Goal: Task Accomplishment & Management: Manage account settings

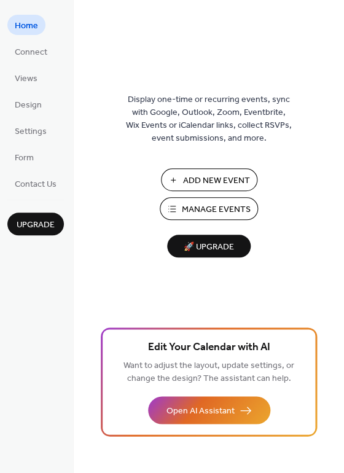
click at [205, 205] on span "Manage Events" at bounding box center [216, 209] width 69 height 13
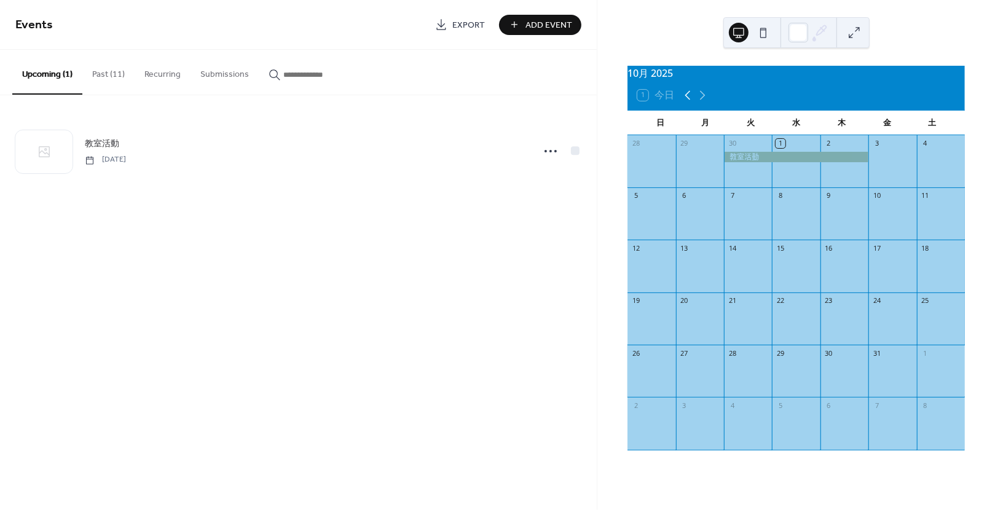
click at [689, 102] on icon at bounding box center [687, 95] width 15 height 15
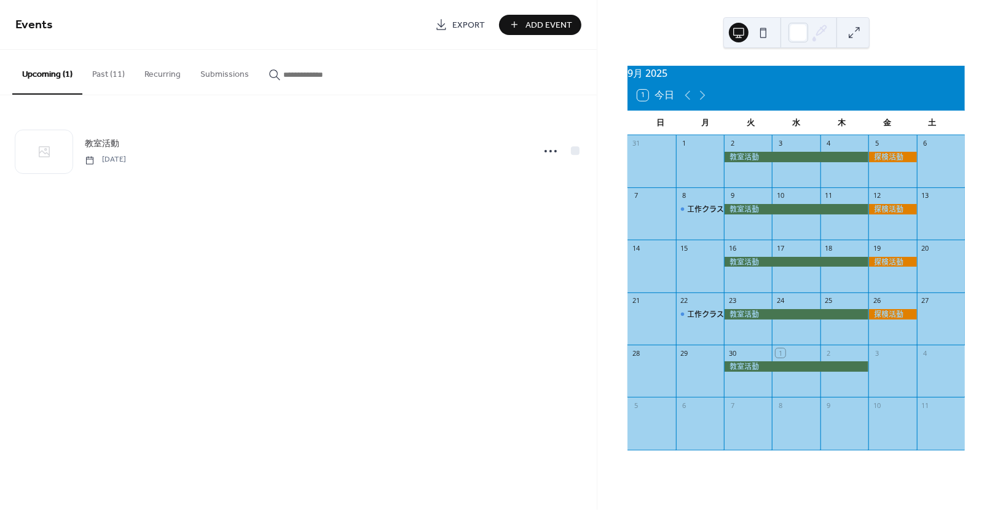
click at [112, 68] on button "Past (11)" at bounding box center [108, 72] width 52 height 44
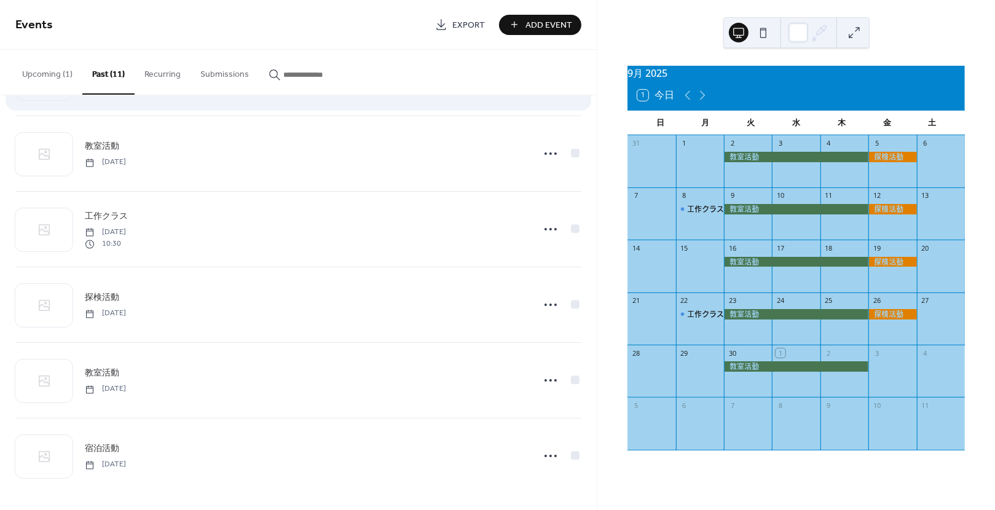
scroll to position [452, 0]
click at [690, 97] on icon at bounding box center [687, 95] width 15 height 15
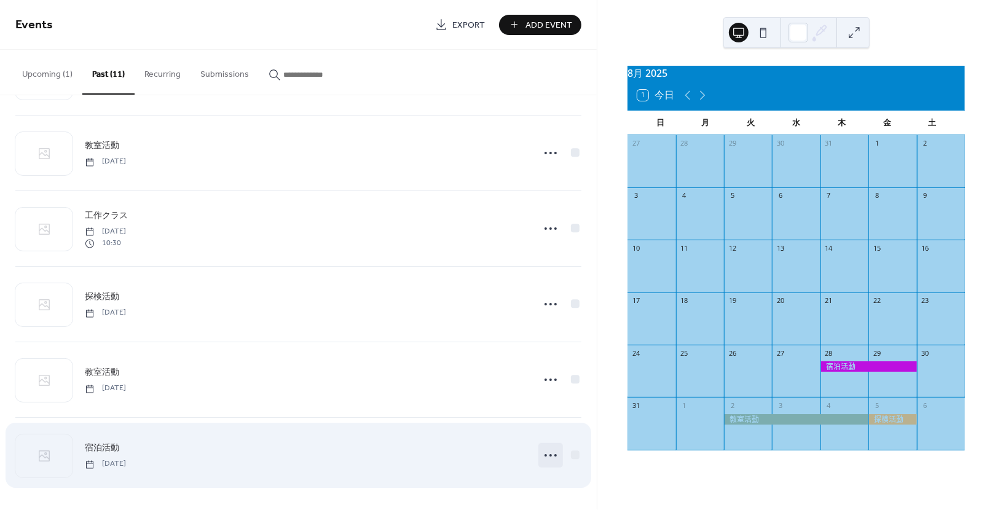
click at [545, 454] on circle at bounding box center [546, 455] width 2 height 2
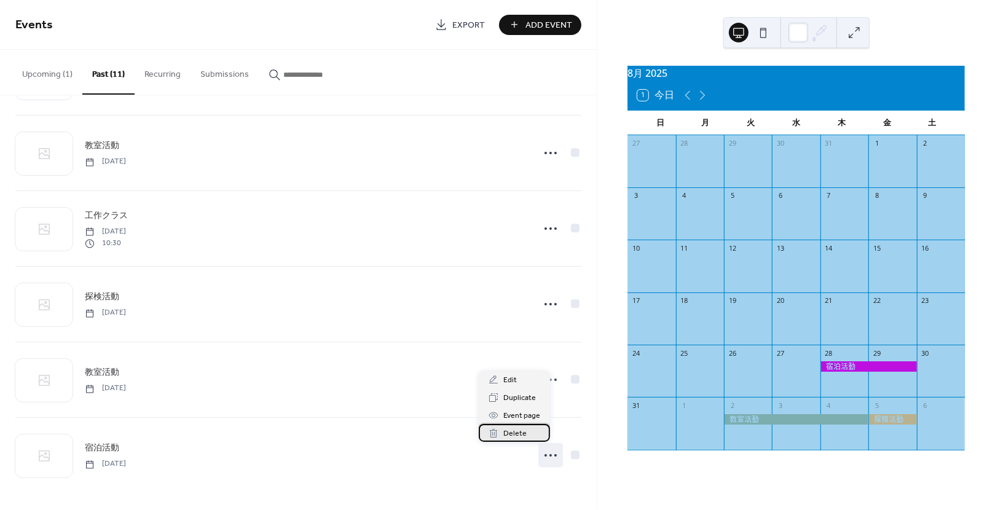
click at [530, 435] on div "Delete" at bounding box center [514, 433] width 71 height 18
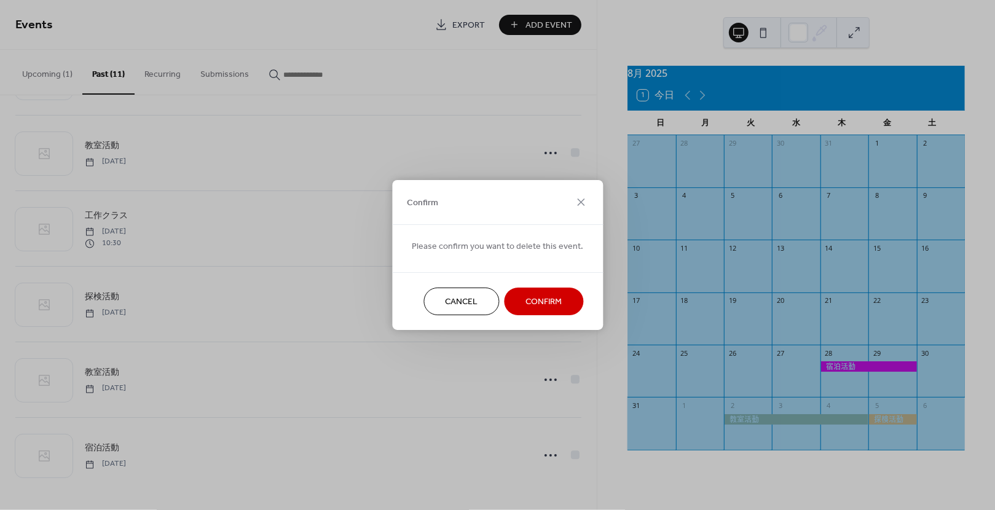
click at [540, 299] on span "Confirm" at bounding box center [544, 302] width 36 height 13
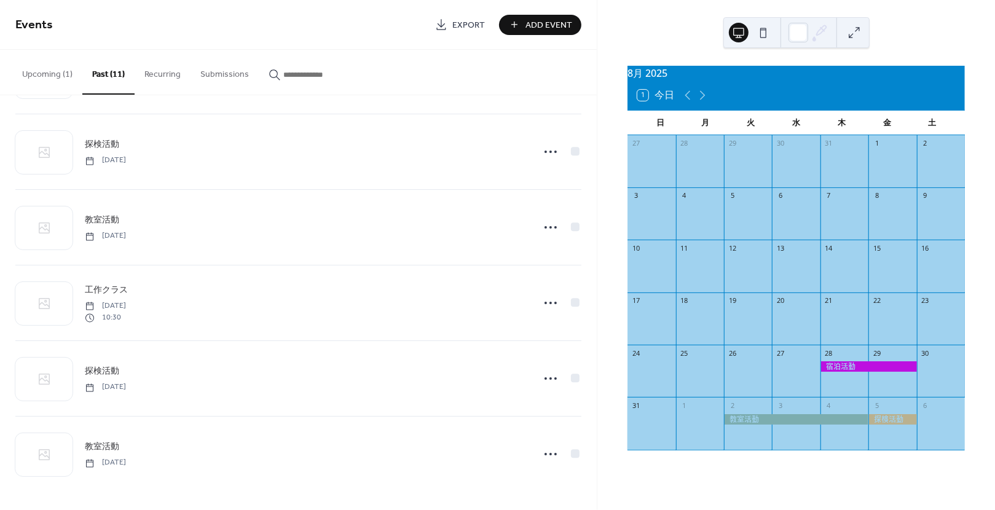
scroll to position [376, 0]
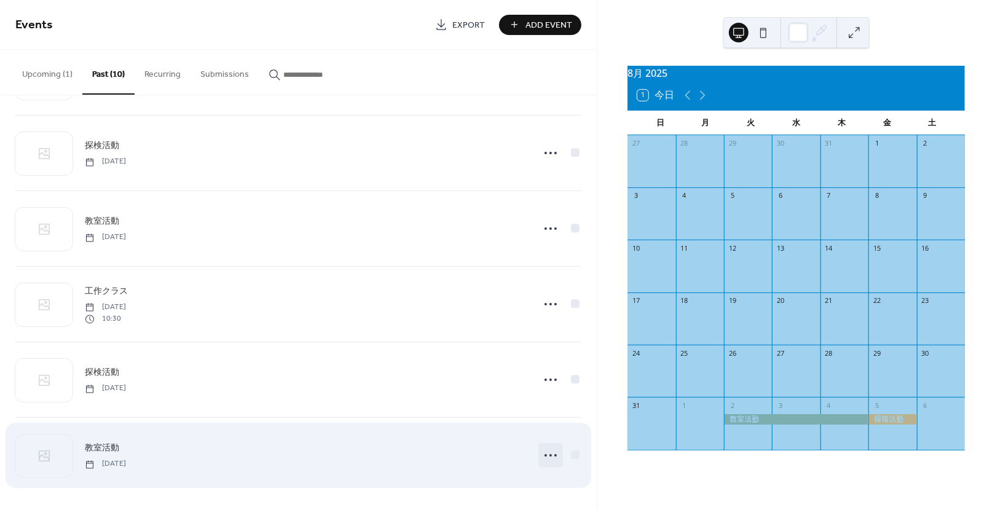
click at [541, 449] on icon at bounding box center [551, 456] width 20 height 20
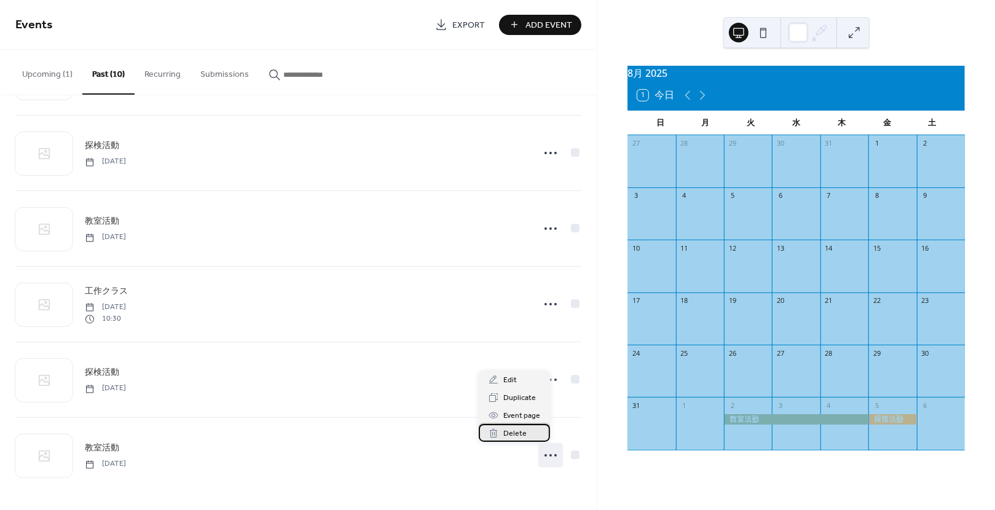
click at [532, 434] on div "Delete" at bounding box center [514, 433] width 71 height 18
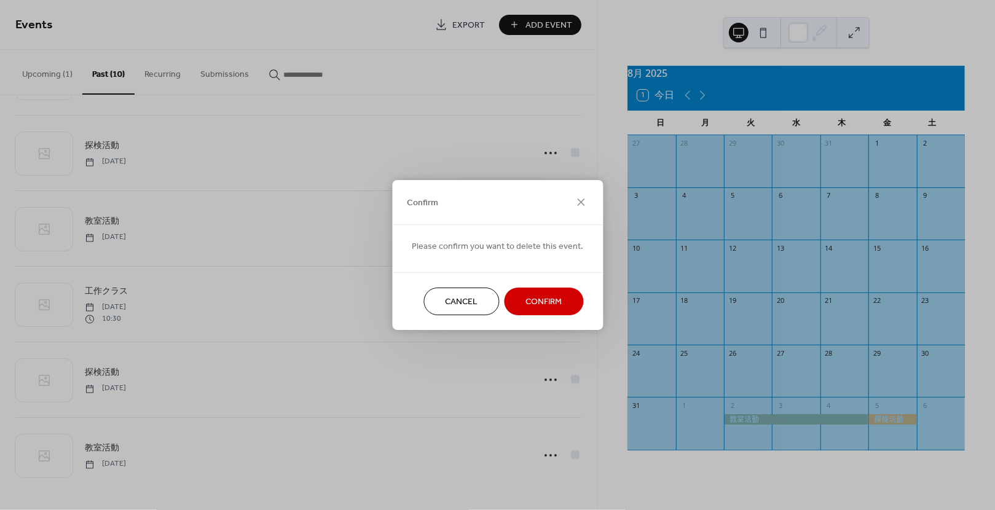
click at [549, 301] on span "Confirm" at bounding box center [544, 302] width 36 height 13
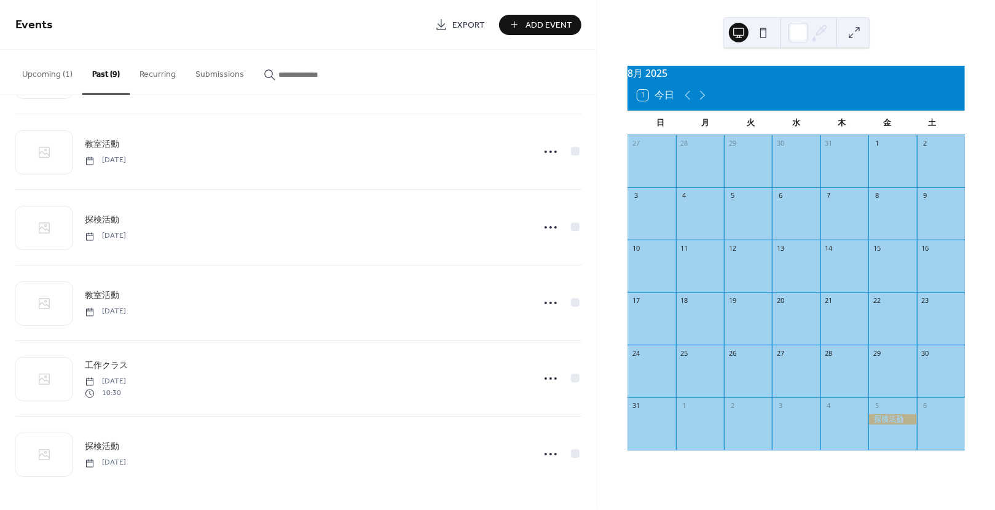
scroll to position [301, 0]
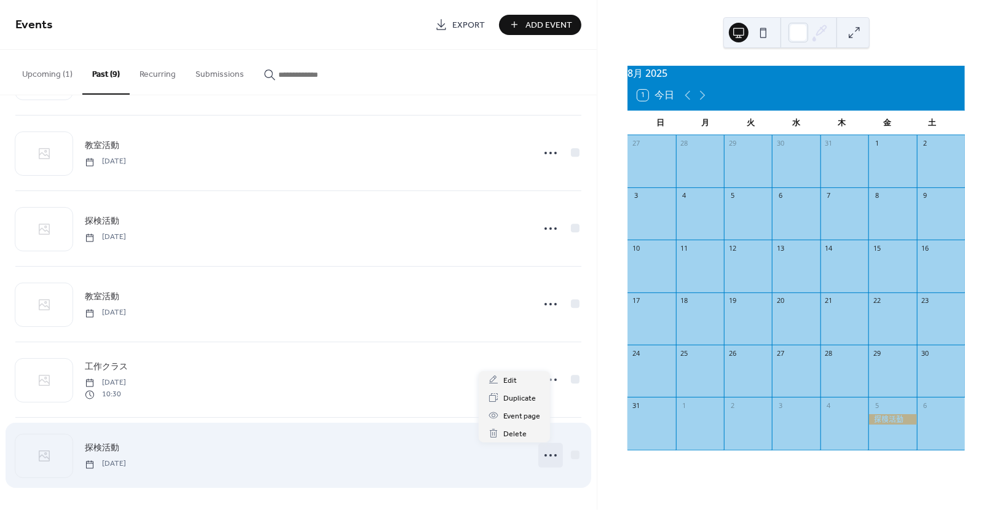
click at [541, 455] on icon at bounding box center [551, 456] width 20 height 20
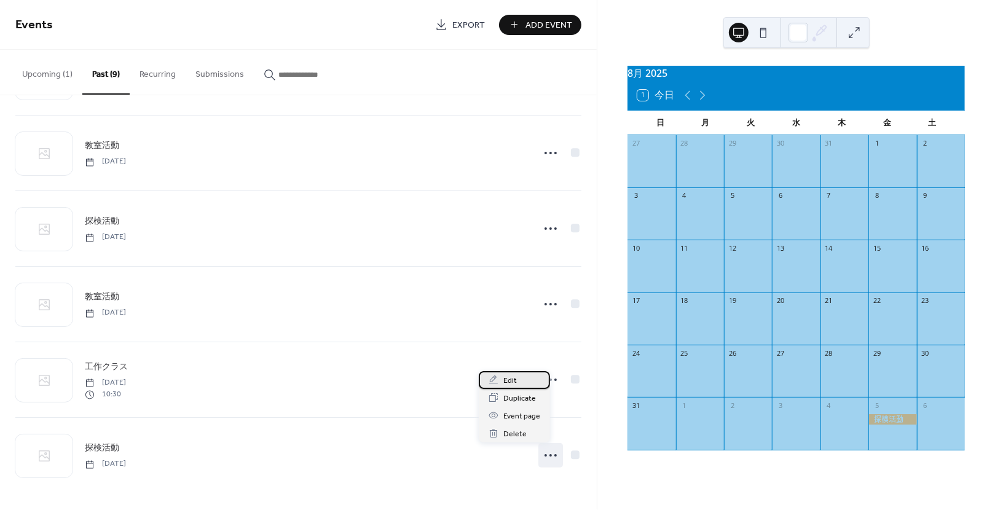
click at [537, 380] on div "Edit" at bounding box center [514, 380] width 71 height 18
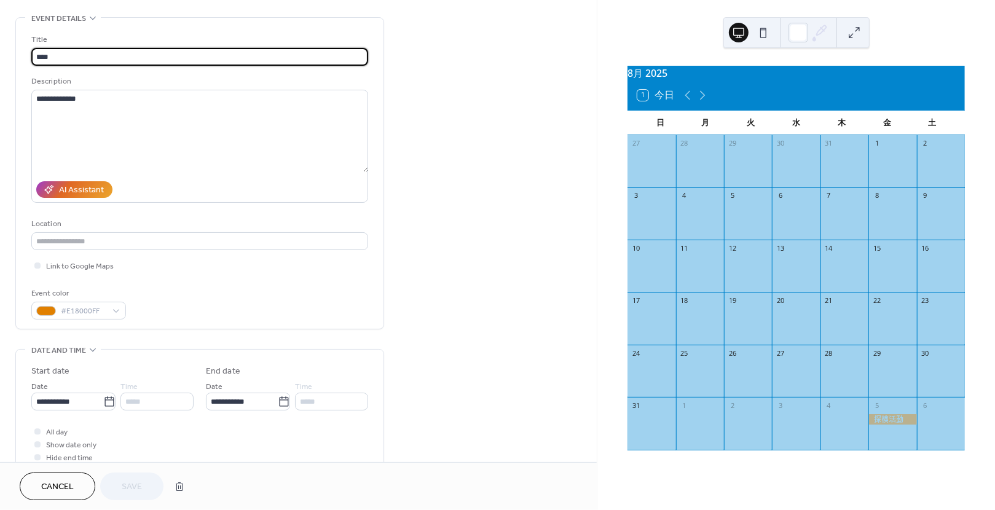
scroll to position [52, 0]
click at [103, 407] on icon at bounding box center [109, 401] width 12 height 12
click at [103, 407] on input "**********" at bounding box center [67, 401] width 72 height 18
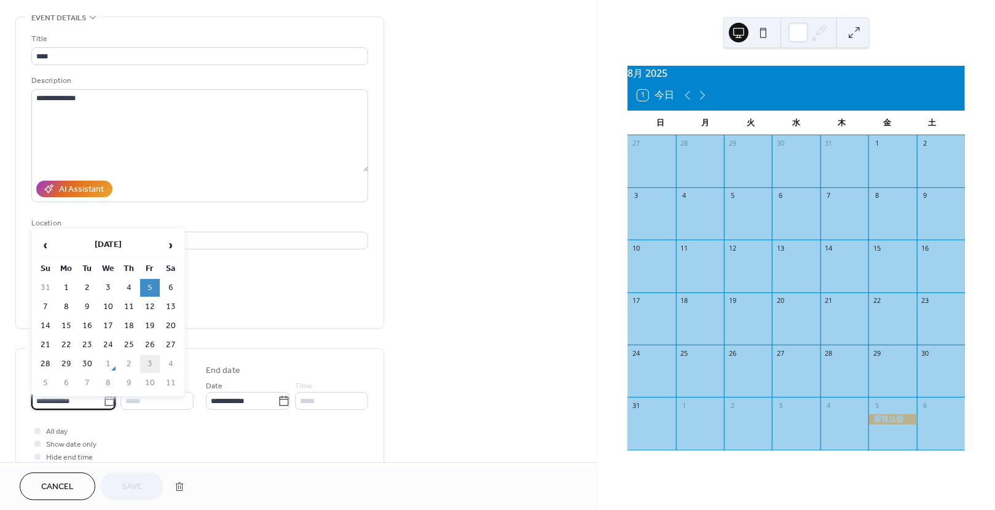
click at [148, 363] on td "3" at bounding box center [150, 364] width 20 height 18
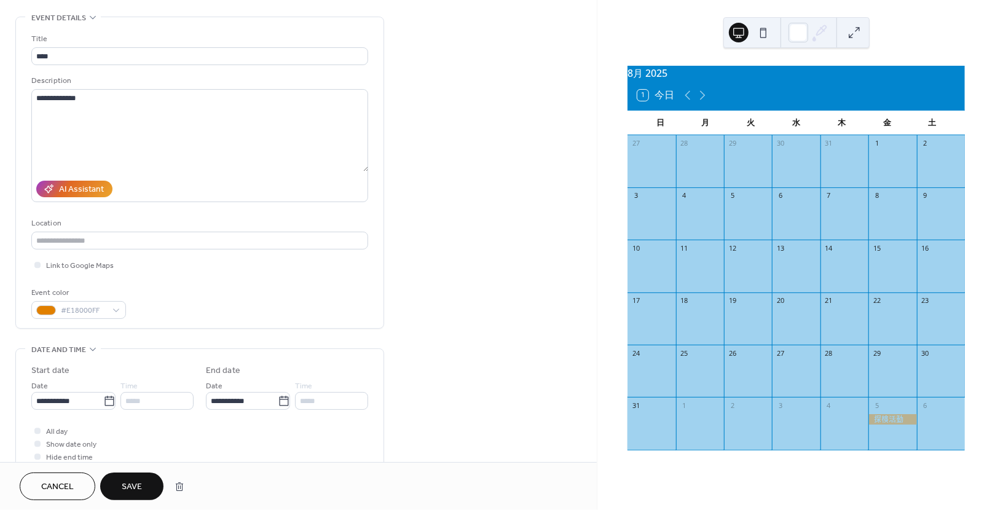
type input "**********"
click at [141, 481] on span "Save" at bounding box center [132, 487] width 20 height 13
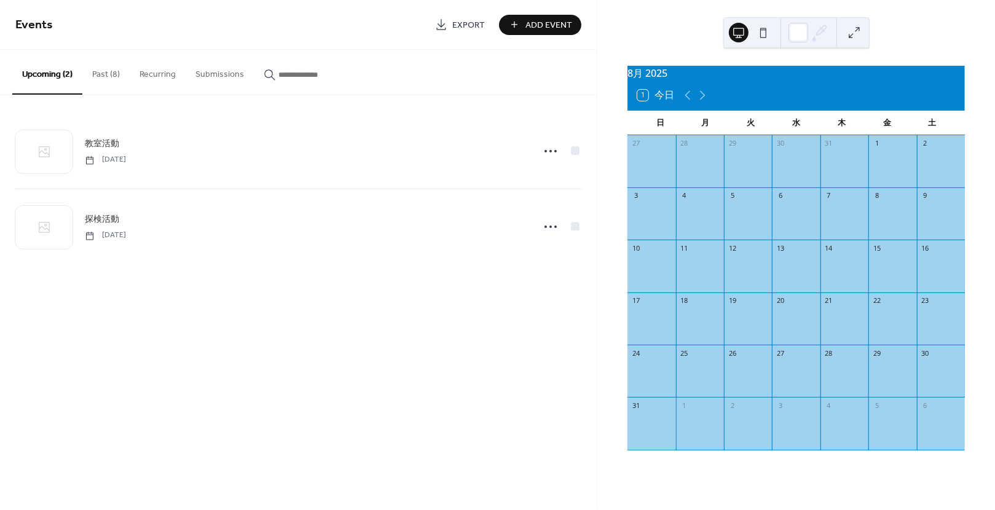
click at [106, 78] on button "Past (8)" at bounding box center [105, 72] width 47 height 44
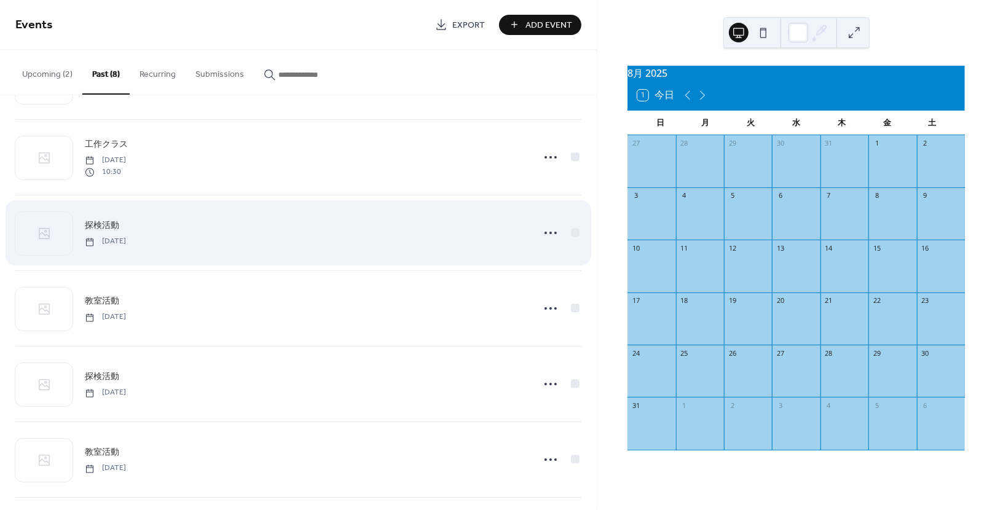
scroll to position [226, 0]
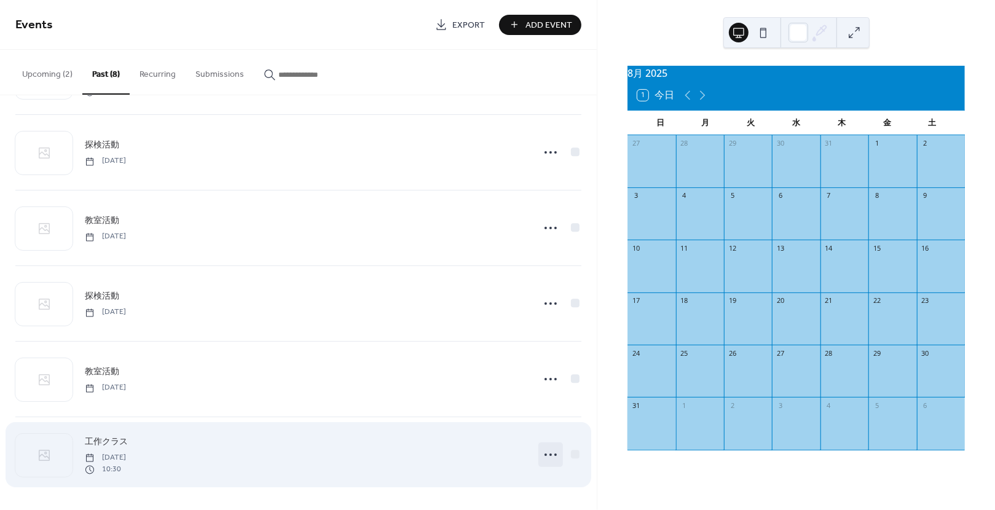
click at [541, 457] on icon at bounding box center [551, 455] width 20 height 20
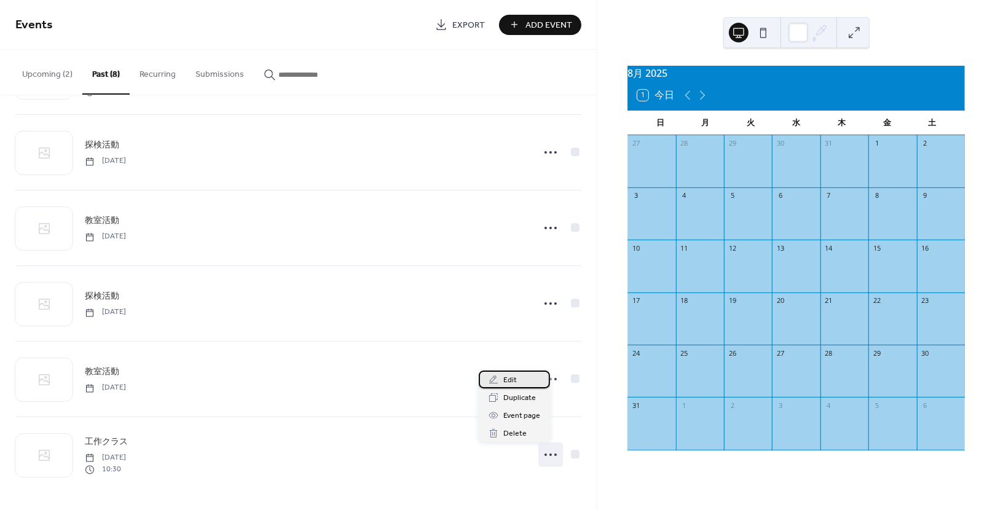
click at [529, 384] on div "Edit" at bounding box center [514, 380] width 71 height 18
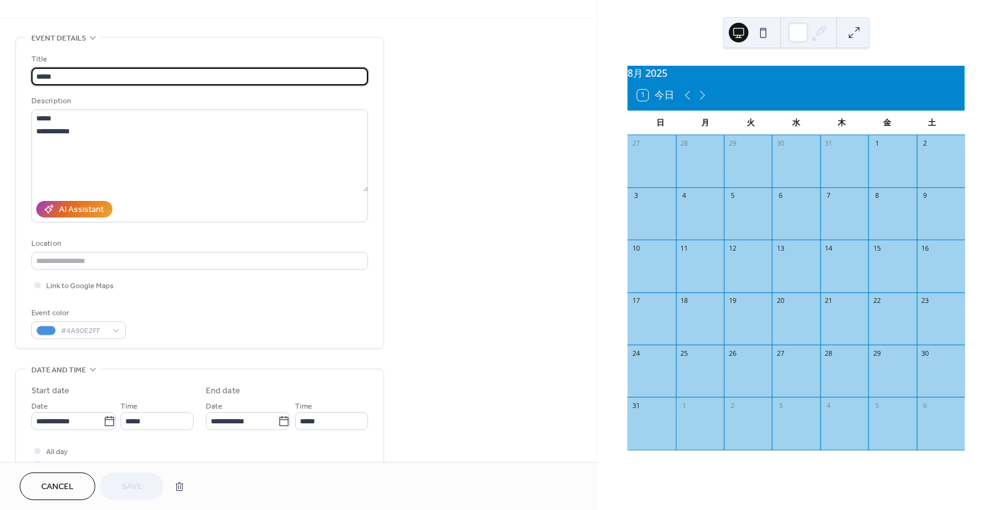
scroll to position [39, 0]
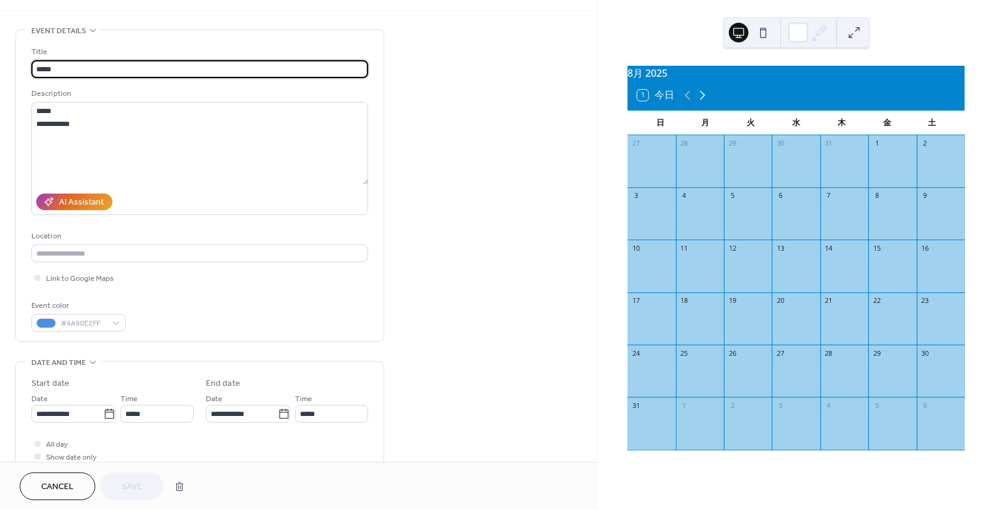
click at [706, 102] on icon at bounding box center [702, 95] width 15 height 15
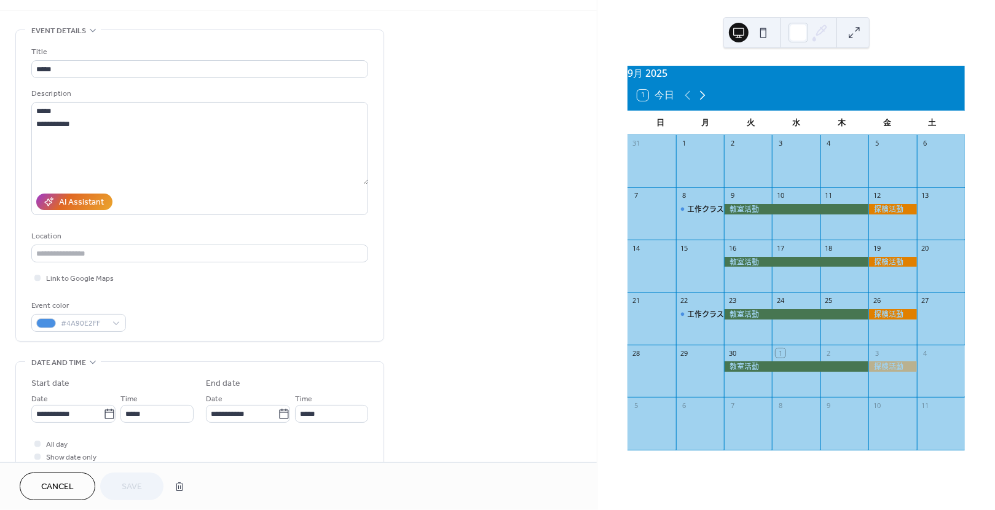
click at [706, 102] on icon at bounding box center [702, 95] width 15 height 15
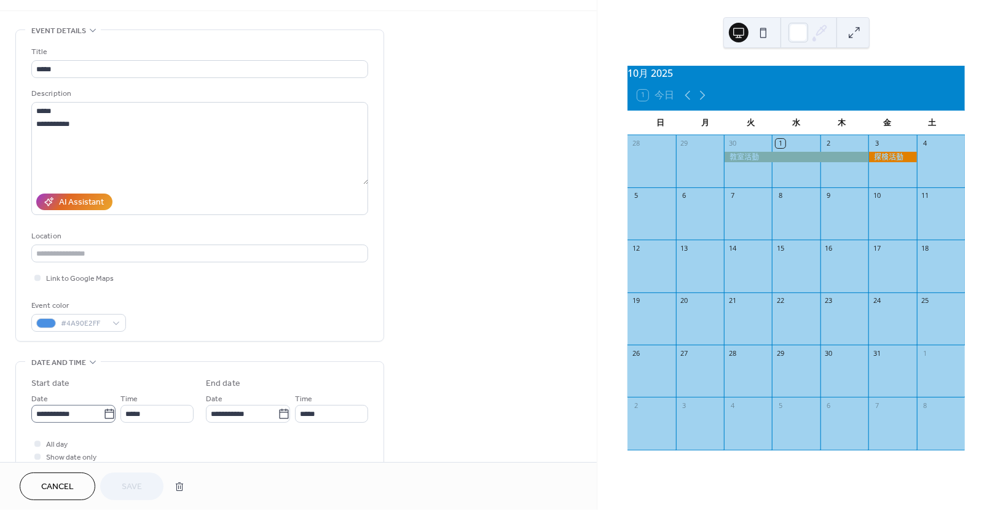
click at [104, 419] on icon at bounding box center [108, 414] width 9 height 10
click at [101, 420] on input "**********" at bounding box center [67, 414] width 72 height 18
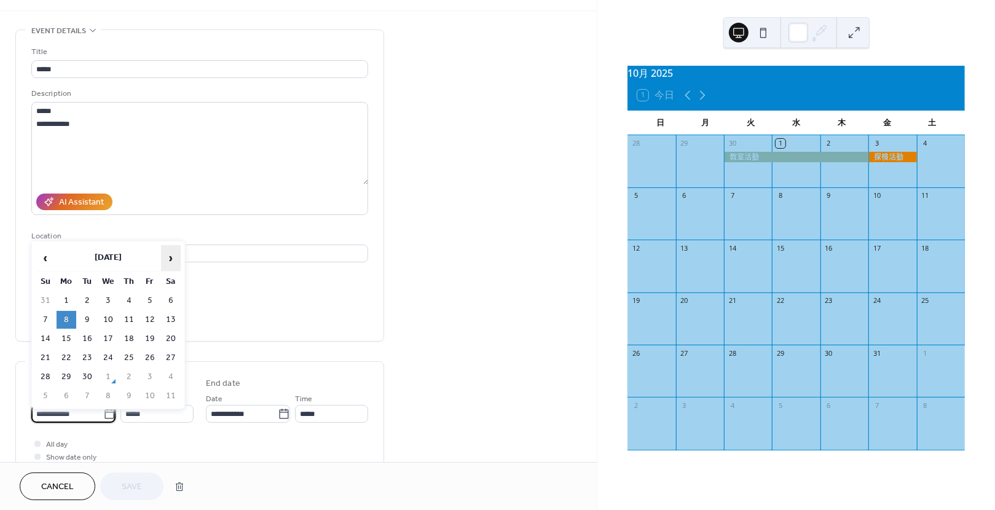
click at [173, 260] on span "›" at bounding box center [171, 258] width 18 height 25
click at [65, 321] on td "6" at bounding box center [67, 320] width 20 height 18
type input "**********"
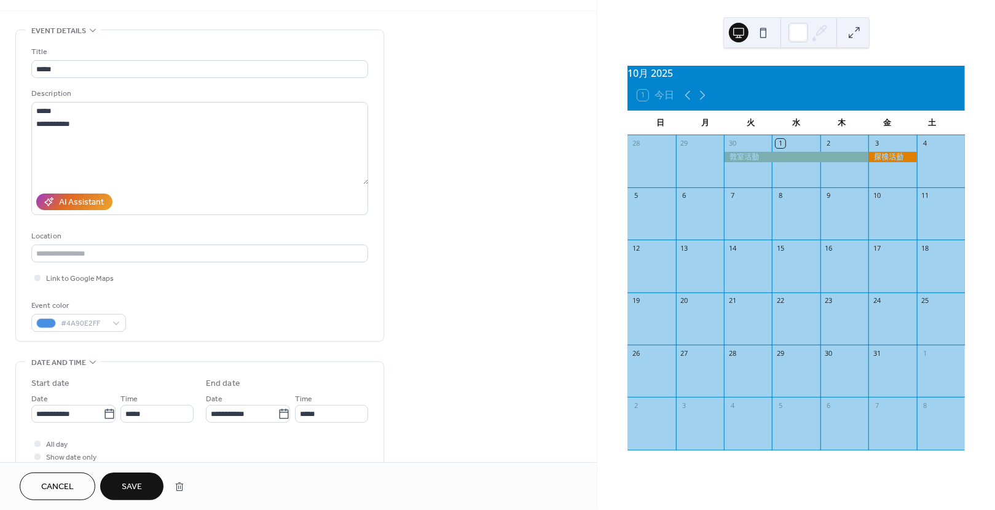
click at [132, 478] on button "Save" at bounding box center [131, 487] width 63 height 28
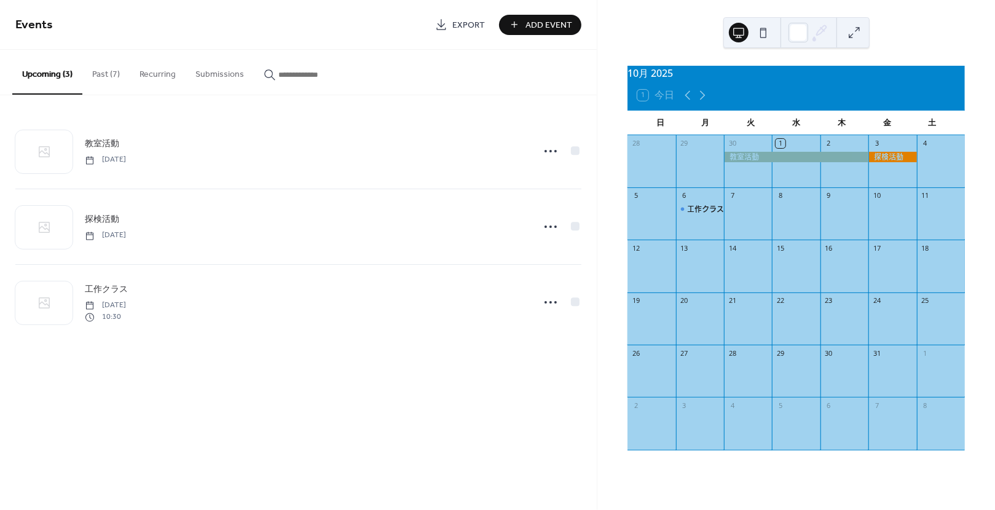
click at [112, 70] on button "Past (7)" at bounding box center [105, 72] width 47 height 44
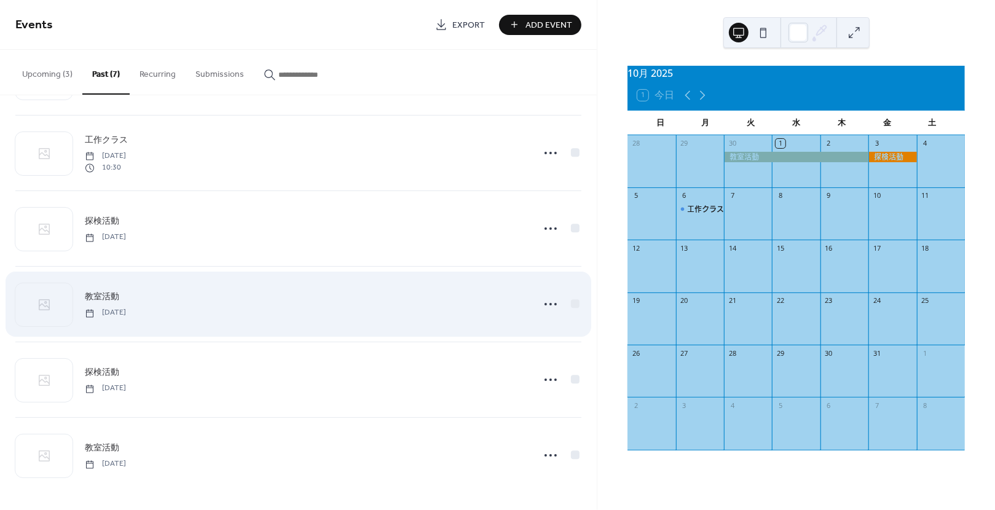
scroll to position [150, 0]
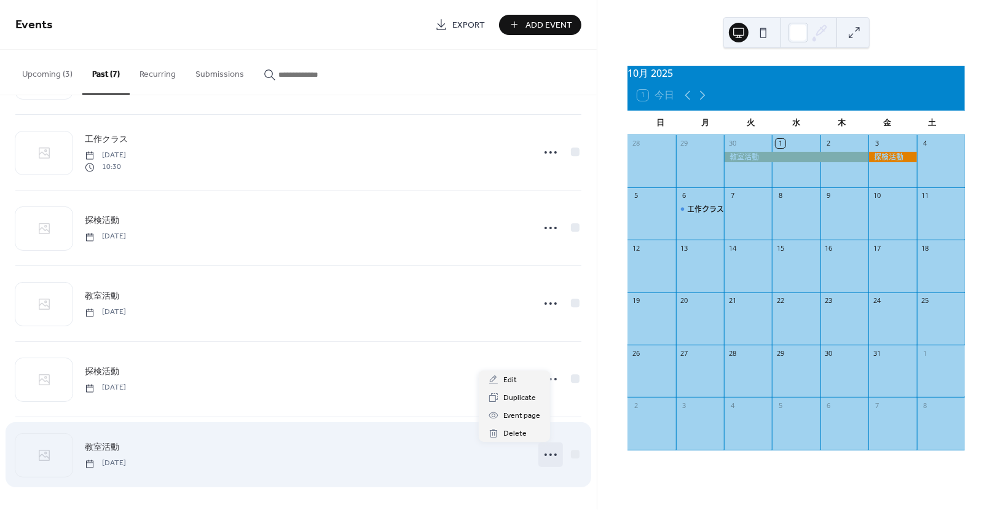
click at [541, 449] on icon at bounding box center [551, 455] width 20 height 20
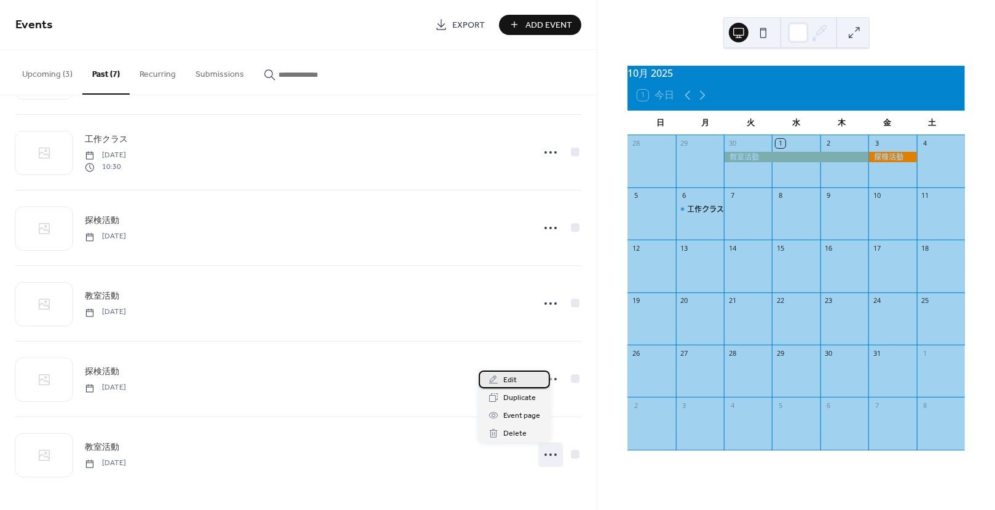
click at [512, 381] on span "Edit" at bounding box center [510, 380] width 14 height 13
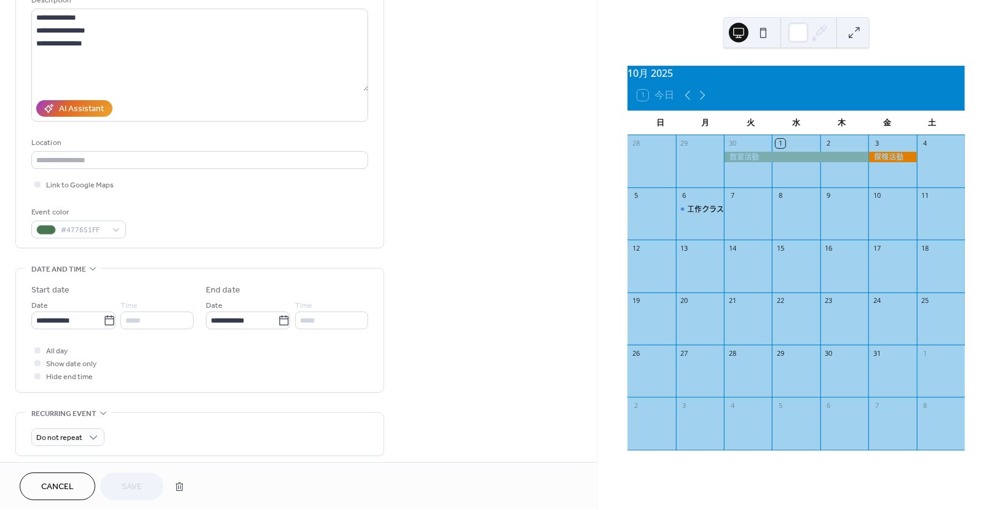
scroll to position [142, 0]
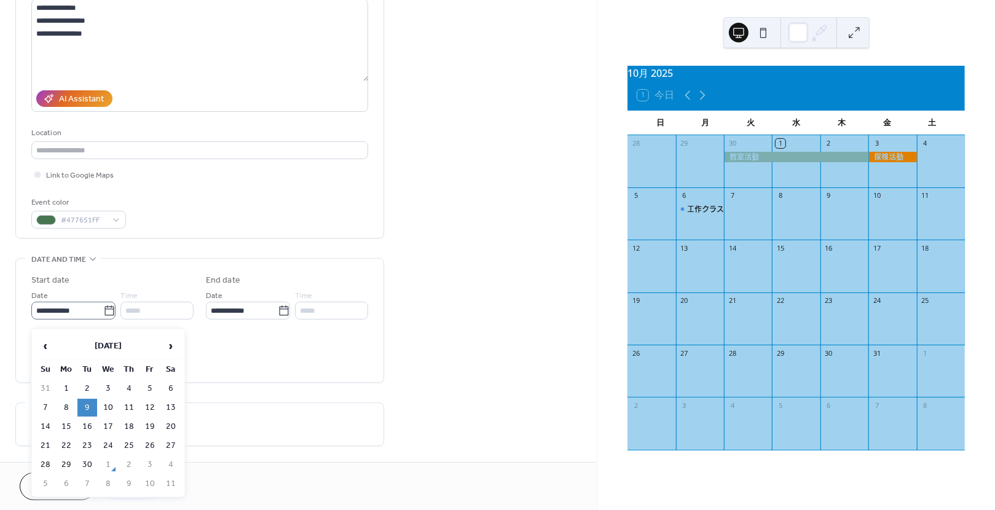
click at [108, 317] on icon at bounding box center [109, 311] width 12 height 12
click at [103, 319] on input "**********" at bounding box center [67, 311] width 72 height 18
click at [171, 350] on span "›" at bounding box center [171, 346] width 18 height 25
click at [86, 412] on td "7" at bounding box center [87, 408] width 20 height 18
type input "**********"
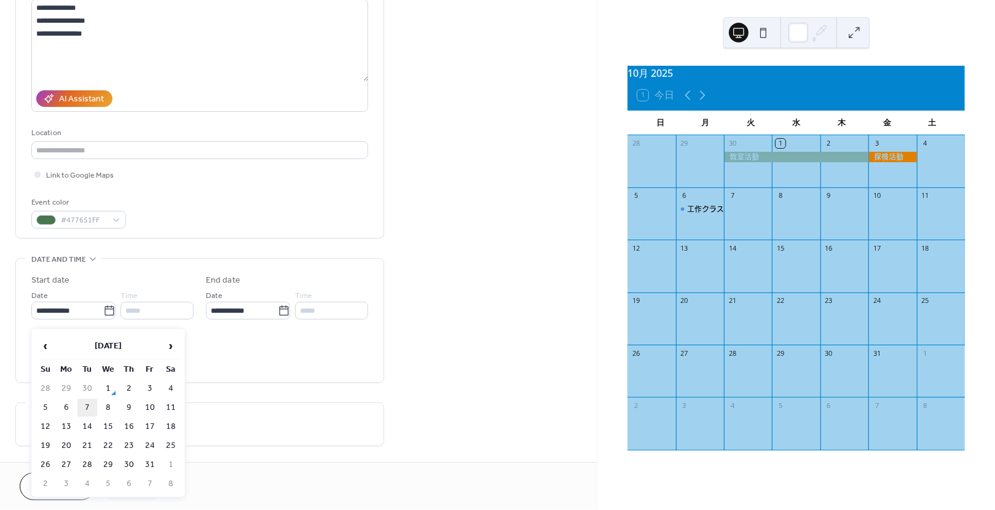
type input "**********"
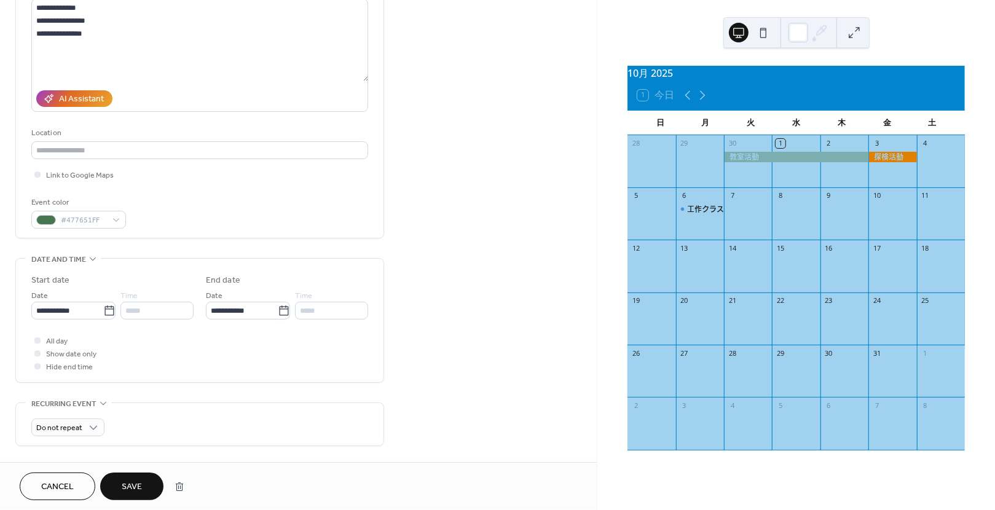
click at [128, 481] on span "Save" at bounding box center [132, 487] width 20 height 13
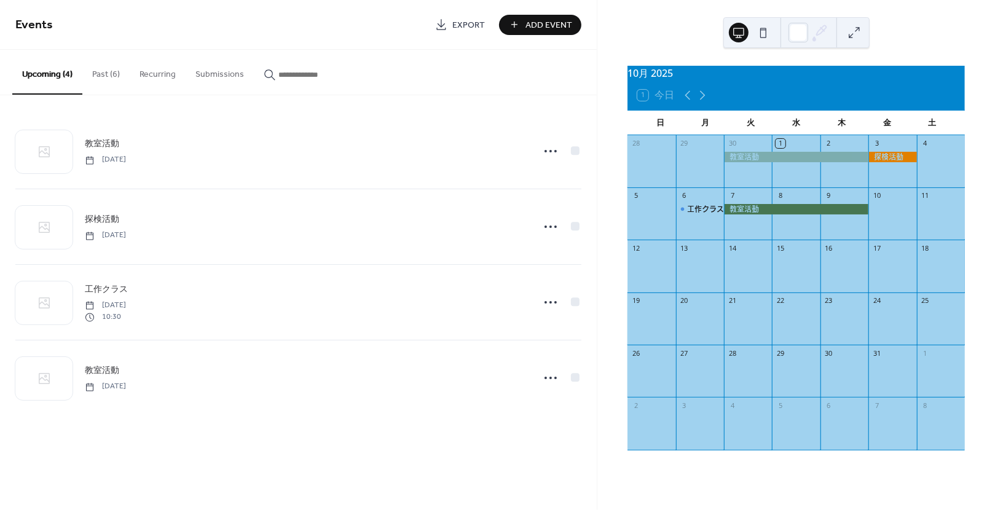
click at [105, 77] on button "Past (6)" at bounding box center [105, 72] width 47 height 44
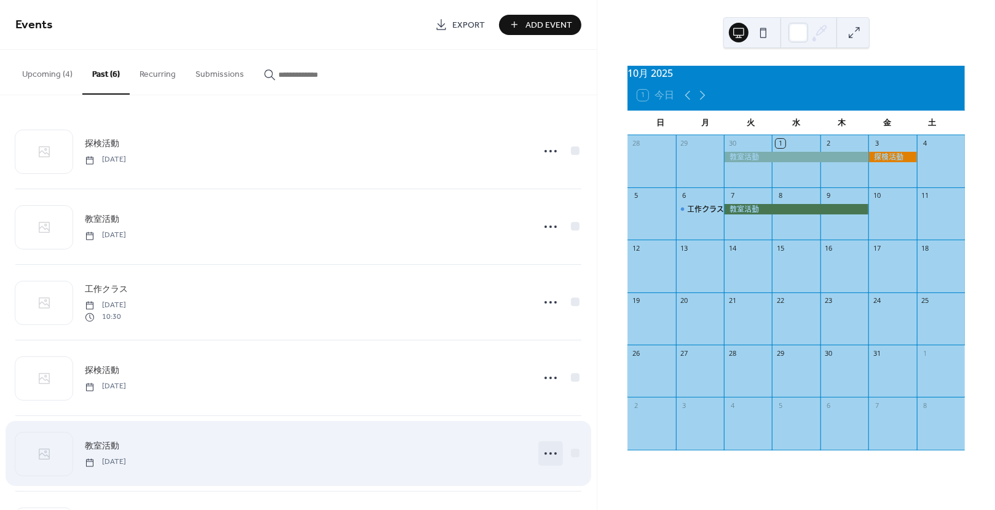
scroll to position [74, 0]
click at [541, 454] on icon at bounding box center [551, 455] width 20 height 20
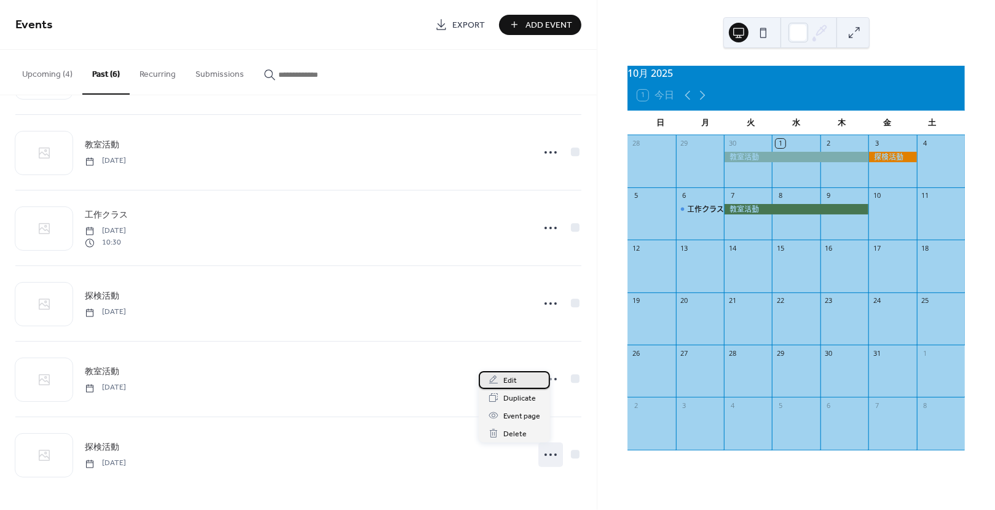
click at [514, 381] on span "Edit" at bounding box center [510, 380] width 14 height 13
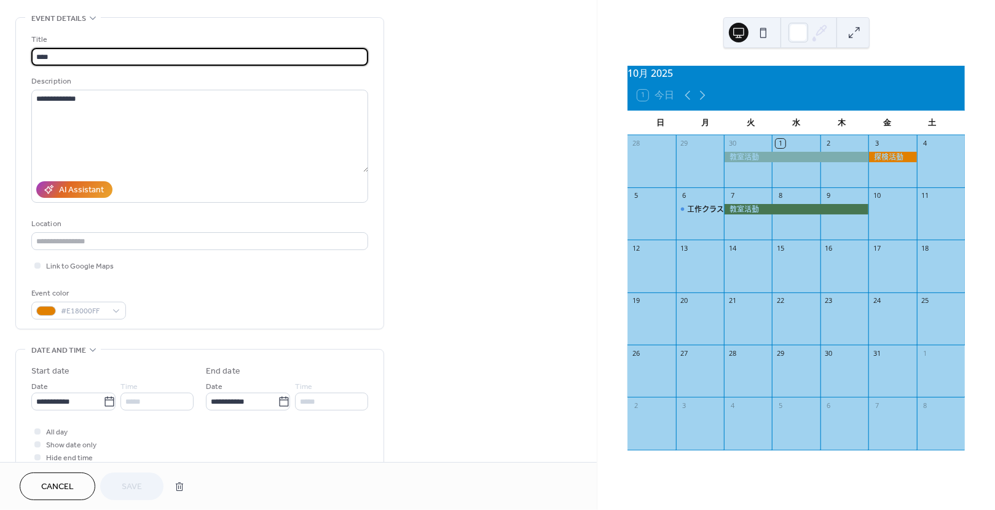
scroll to position [52, 0]
click at [106, 406] on icon at bounding box center [109, 401] width 12 height 12
click at [103, 406] on input "**********" at bounding box center [67, 401] width 72 height 18
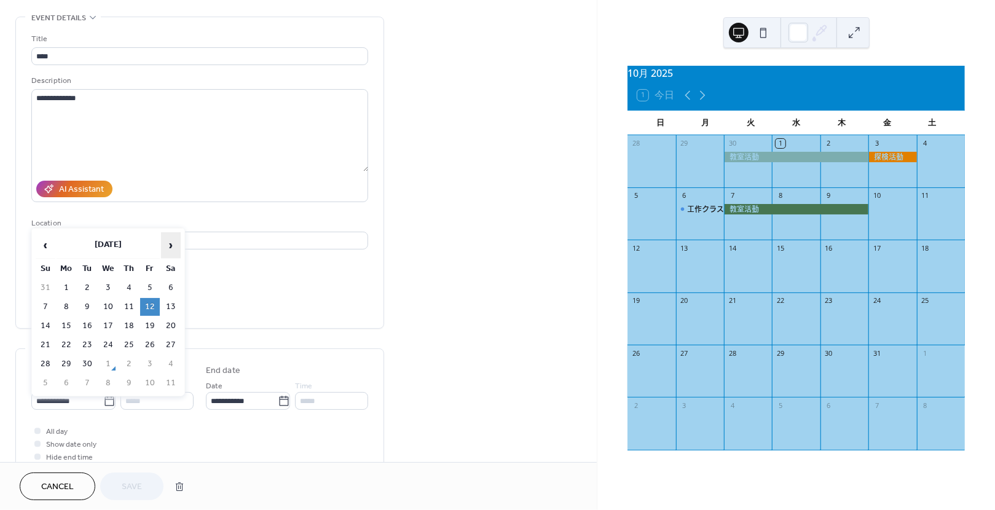
click at [170, 247] on span "›" at bounding box center [171, 245] width 18 height 25
click at [149, 304] on td "10" at bounding box center [150, 307] width 20 height 18
type input "**********"
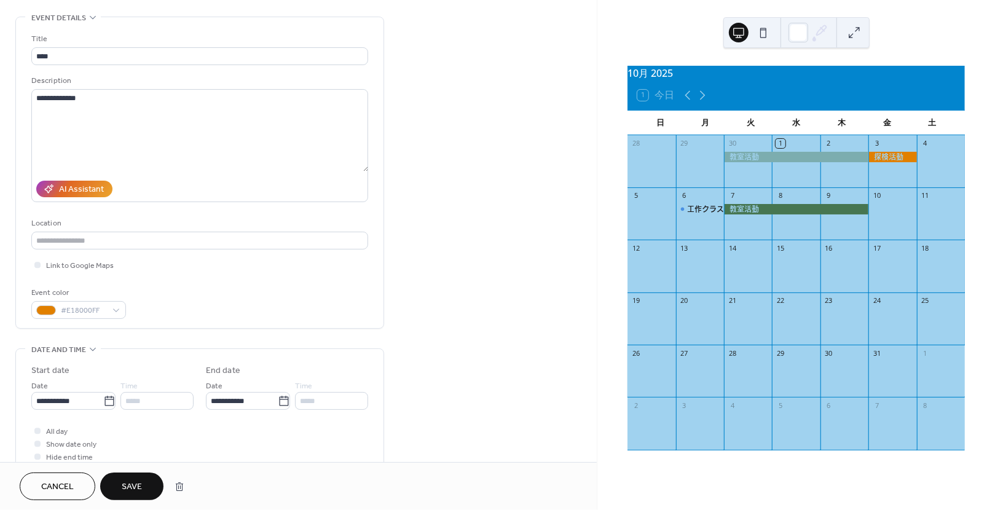
click at [143, 488] on button "Save" at bounding box center [131, 487] width 63 height 28
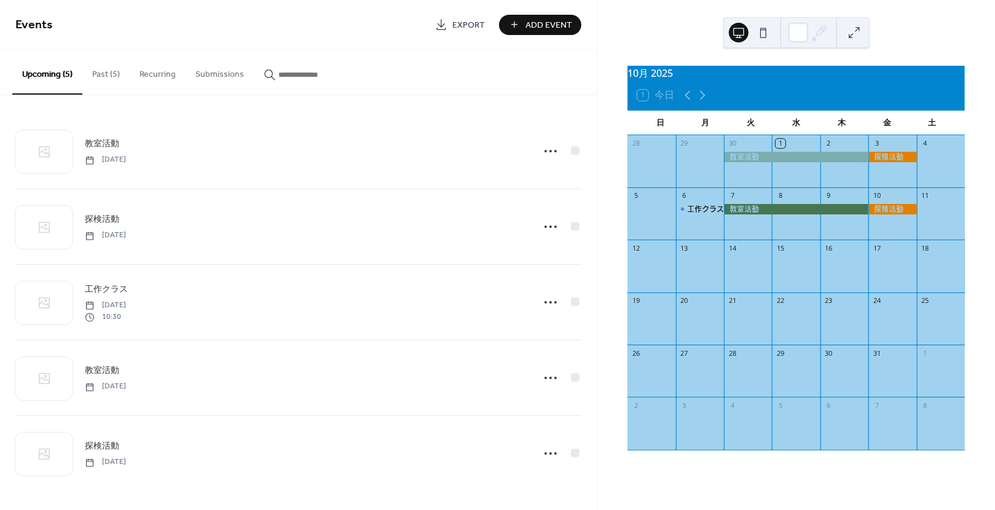
click at [101, 75] on button "Past (5)" at bounding box center [105, 72] width 47 height 44
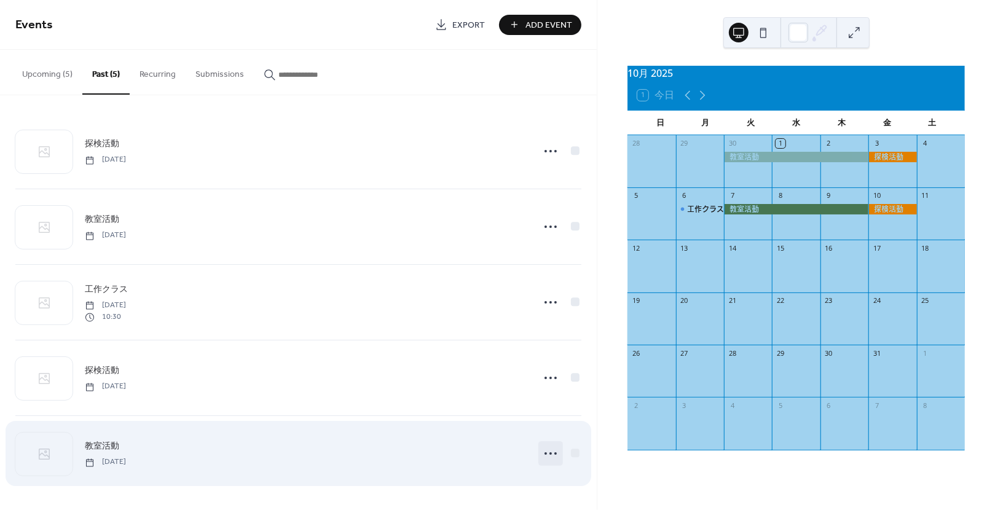
click at [542, 453] on div at bounding box center [550, 453] width 25 height 25
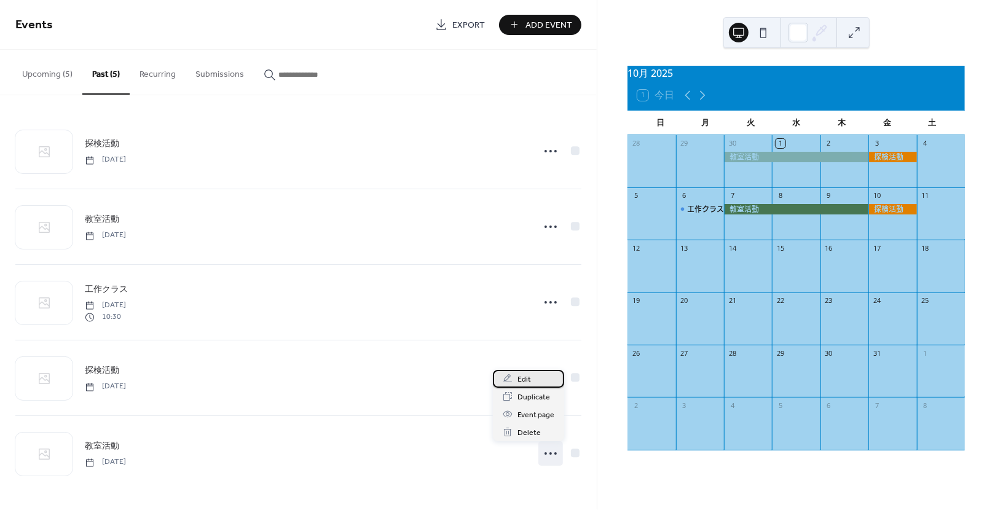
click at [546, 370] on div "Edit" at bounding box center [528, 379] width 71 height 18
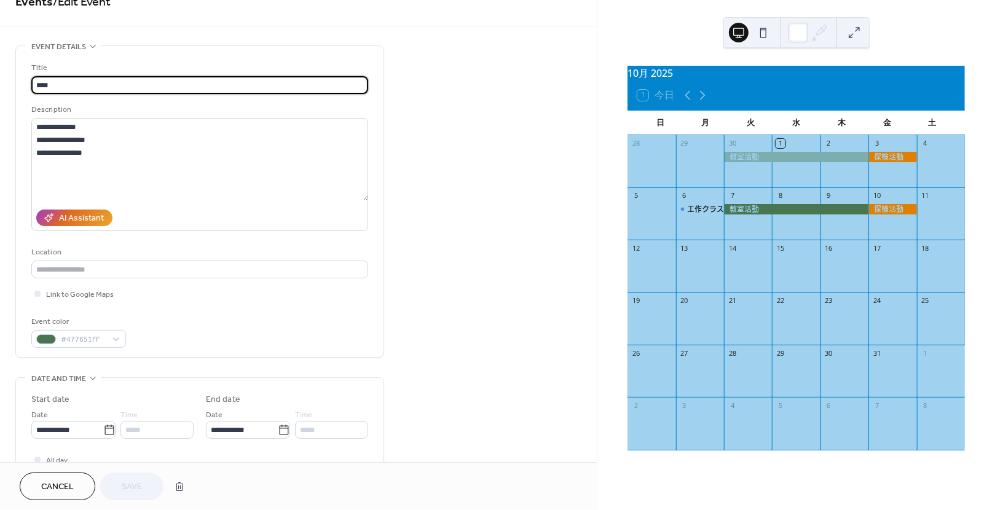
scroll to position [26, 0]
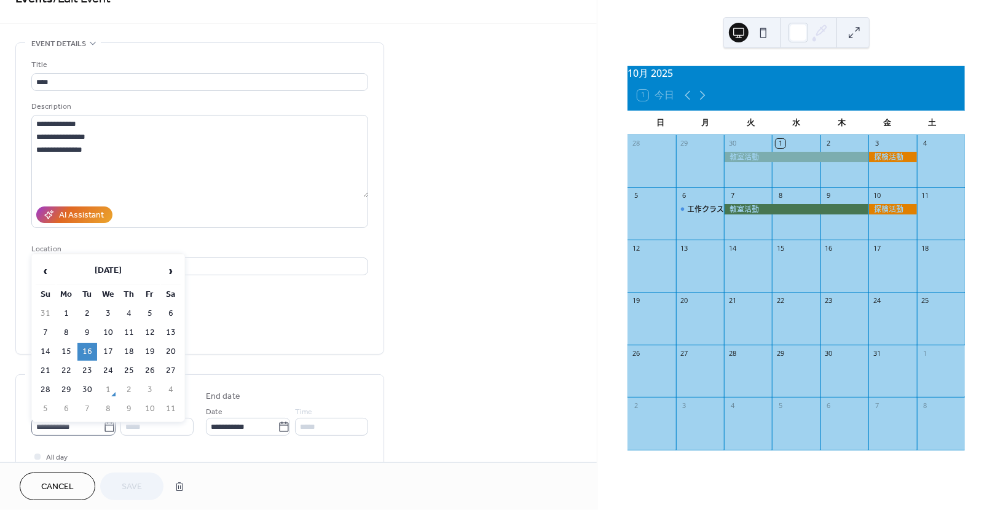
click at [104, 432] on icon at bounding box center [109, 427] width 12 height 12
click at [103, 432] on input "**********" at bounding box center [67, 427] width 72 height 18
click at [176, 274] on span "›" at bounding box center [171, 271] width 18 height 25
click at [89, 348] on td "14" at bounding box center [87, 352] width 20 height 18
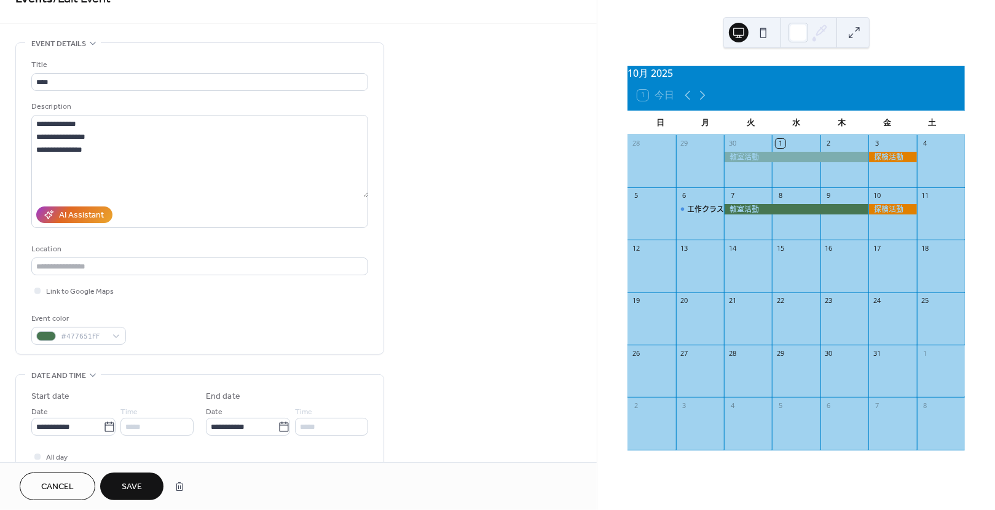
type input "**********"
click at [135, 484] on span "Save" at bounding box center [132, 487] width 20 height 13
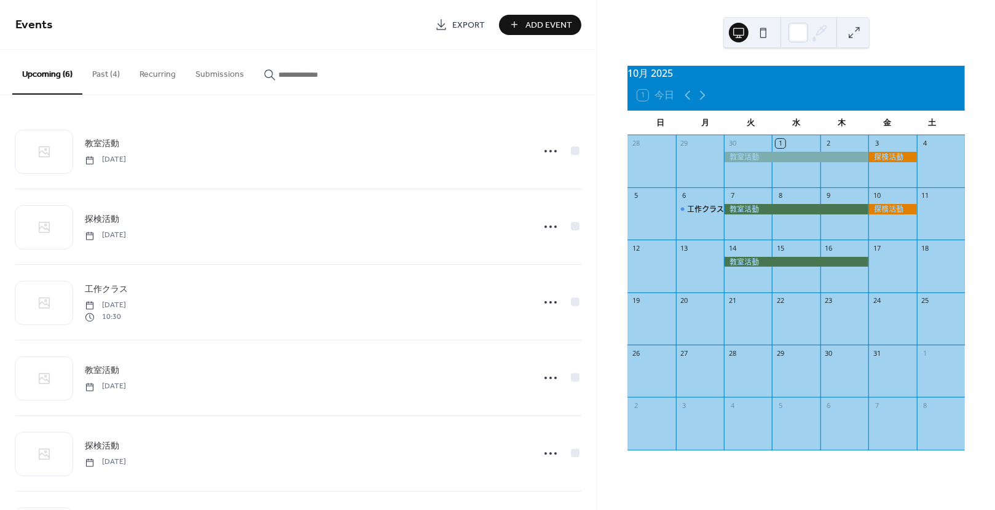
click at [109, 68] on button "Past (4)" at bounding box center [105, 72] width 47 height 44
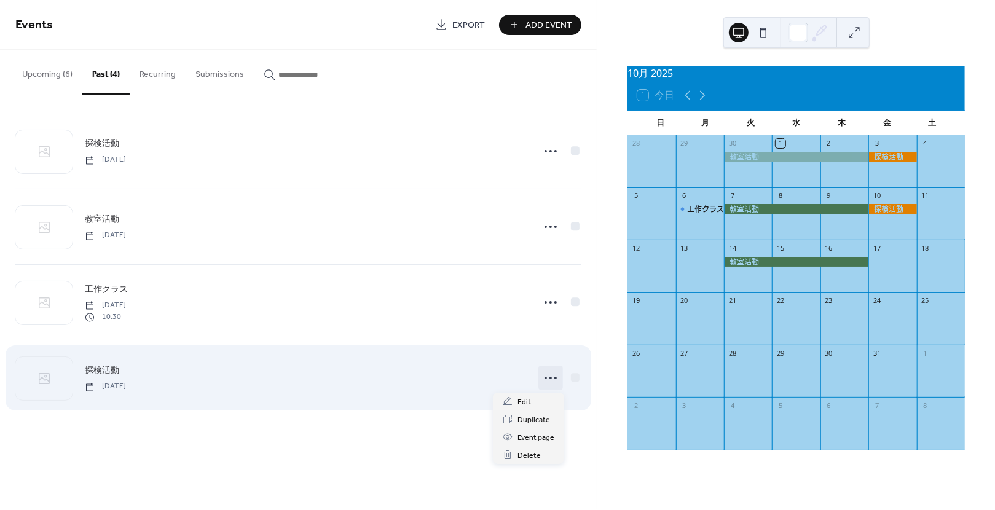
click at [551, 379] on circle at bounding box center [551, 378] width 2 height 2
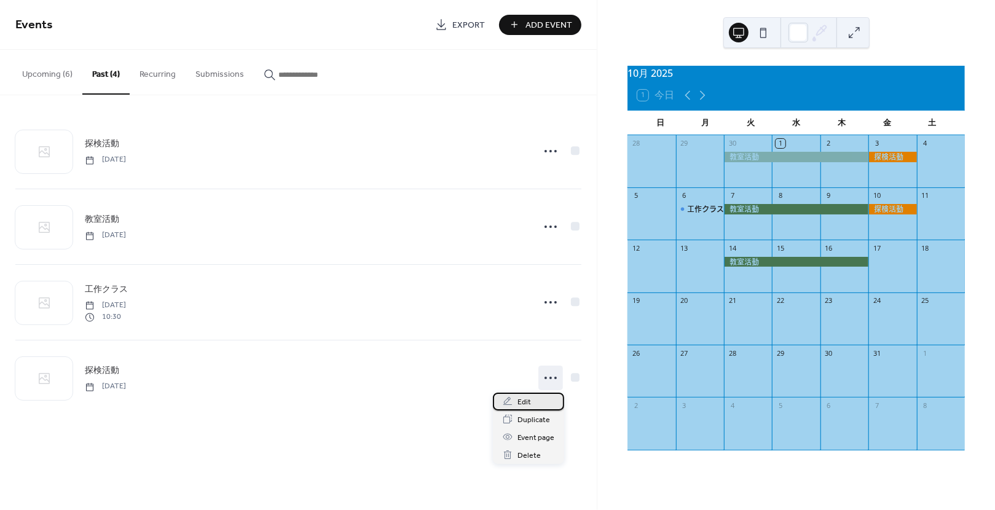
click at [524, 404] on span "Edit" at bounding box center [525, 402] width 14 height 13
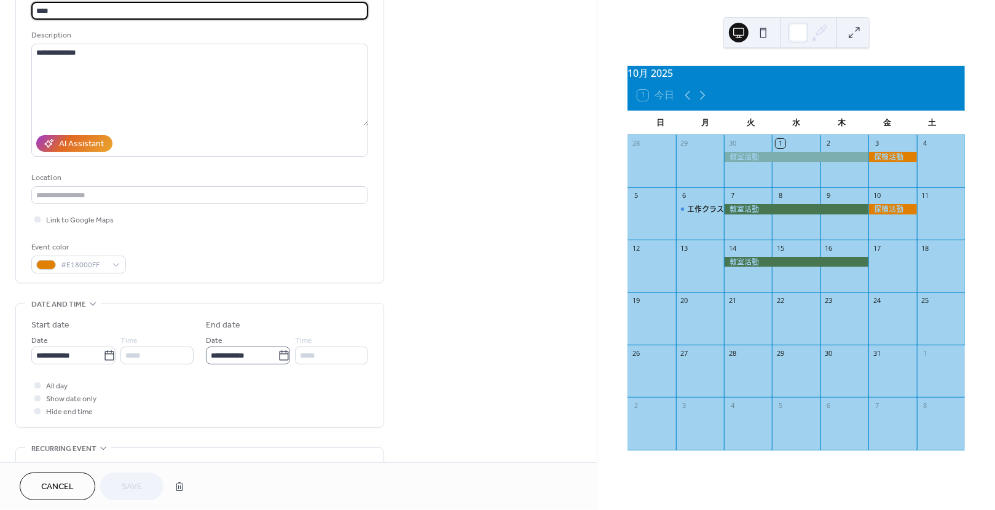
scroll to position [103, 0]
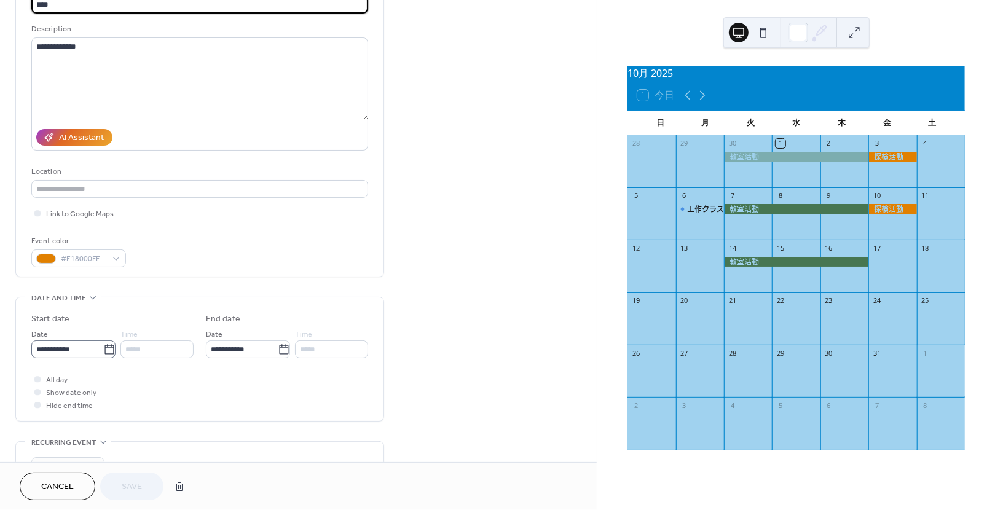
click at [103, 353] on icon at bounding box center [109, 350] width 12 height 12
click at [100, 353] on input "**********" at bounding box center [67, 350] width 72 height 18
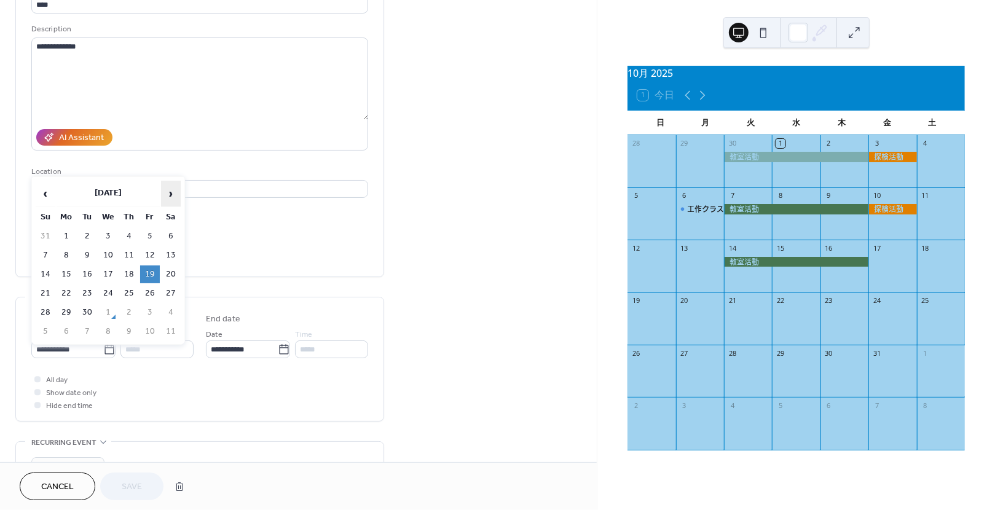
click at [167, 187] on span "›" at bounding box center [171, 193] width 18 height 25
click at [151, 270] on td "17" at bounding box center [150, 275] width 20 height 18
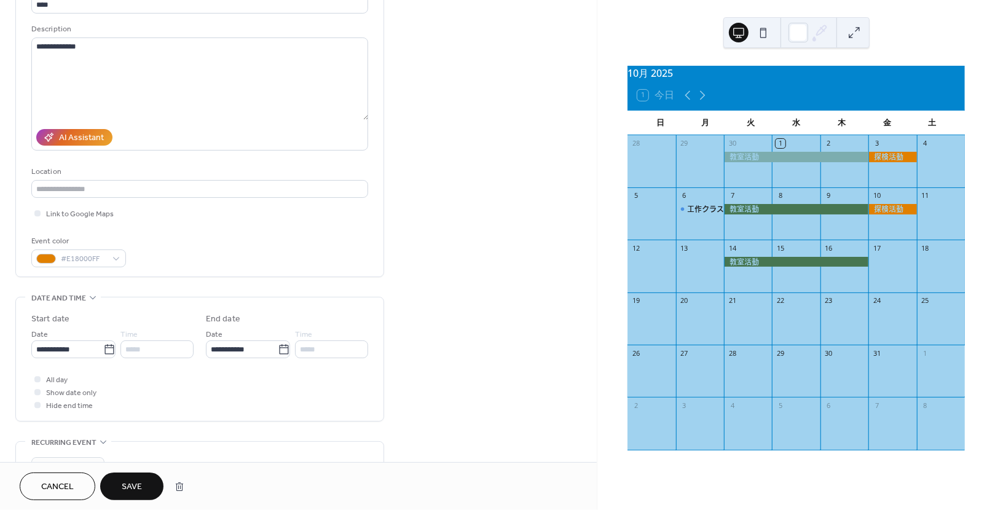
type input "**********"
click at [138, 488] on span "Save" at bounding box center [132, 487] width 20 height 13
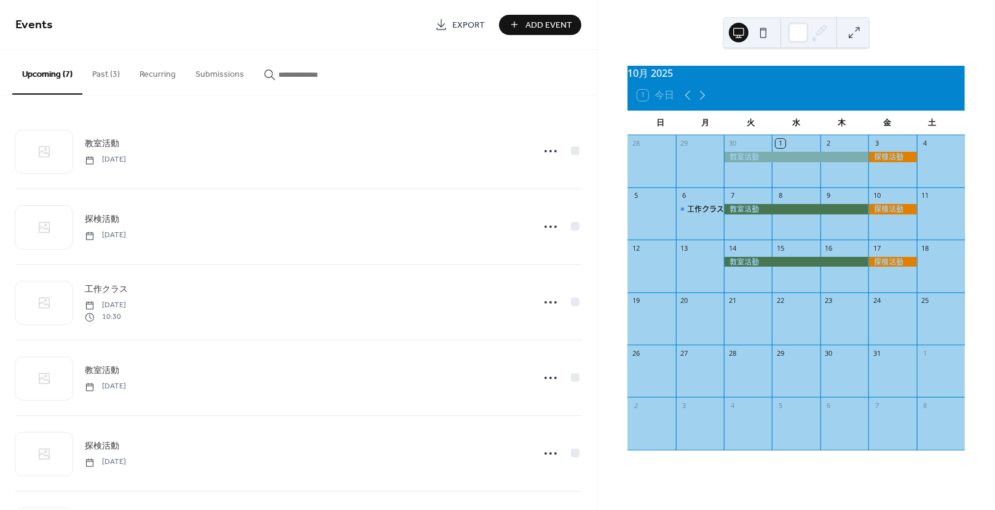
click at [103, 79] on button "Past (3)" at bounding box center [105, 72] width 47 height 44
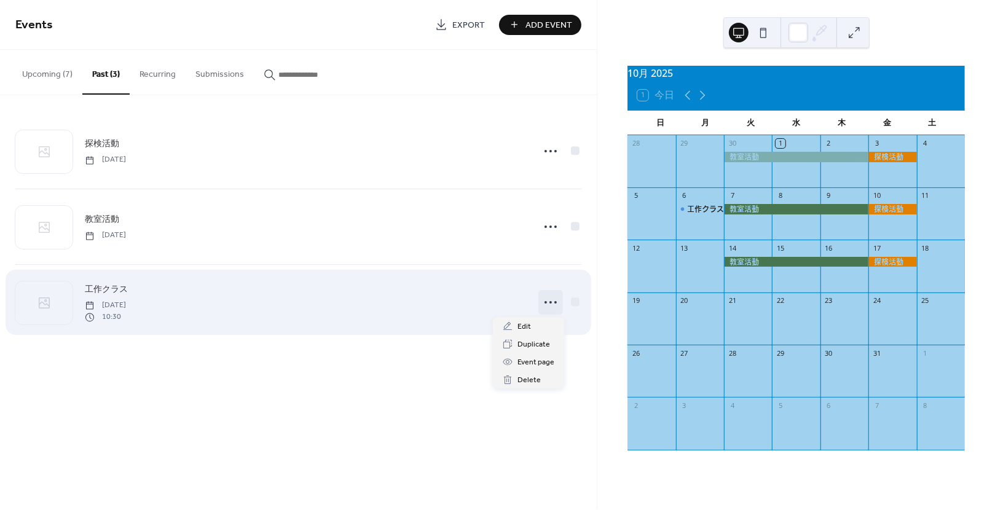
click at [543, 303] on icon at bounding box center [551, 303] width 20 height 20
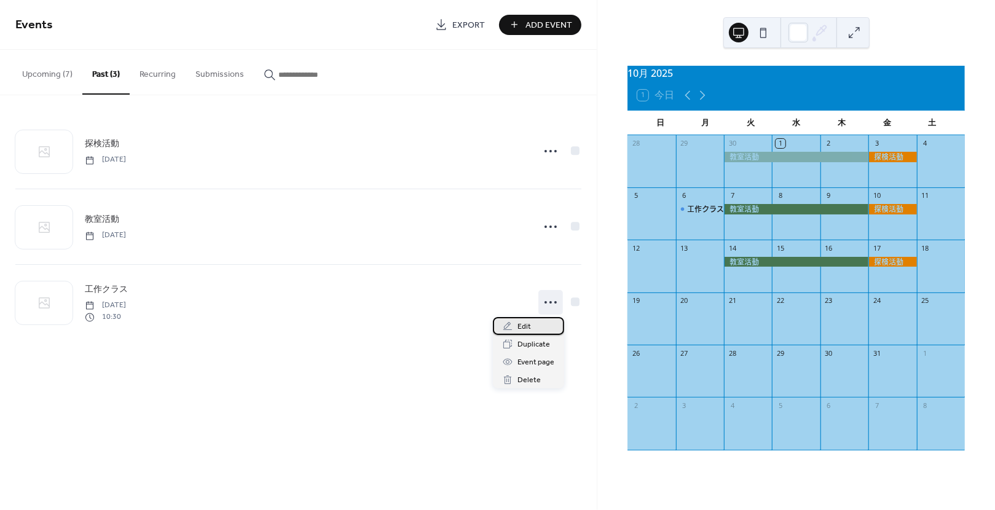
click at [523, 329] on span "Edit" at bounding box center [525, 327] width 14 height 13
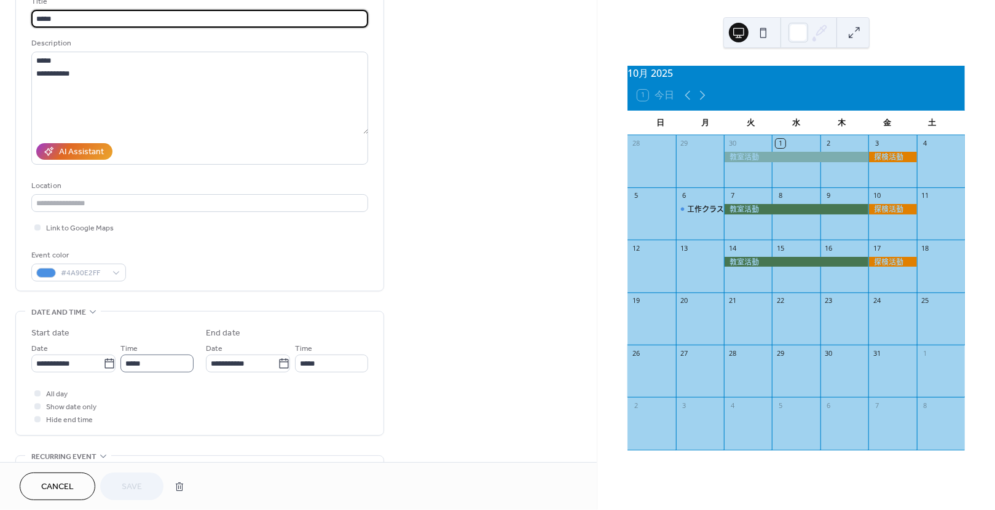
scroll to position [90, 0]
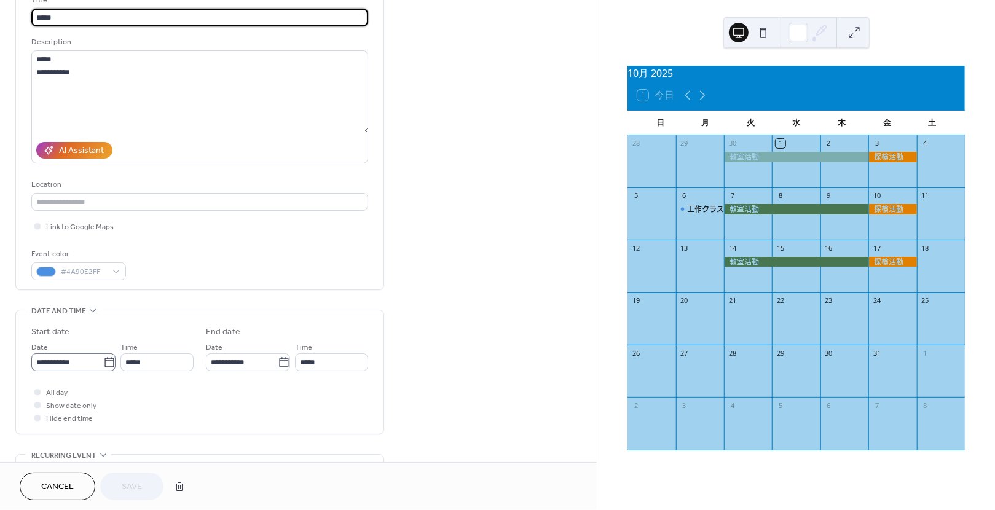
click at [105, 368] on icon at bounding box center [109, 363] width 12 height 12
click at [103, 368] on input "**********" at bounding box center [67, 362] width 72 height 18
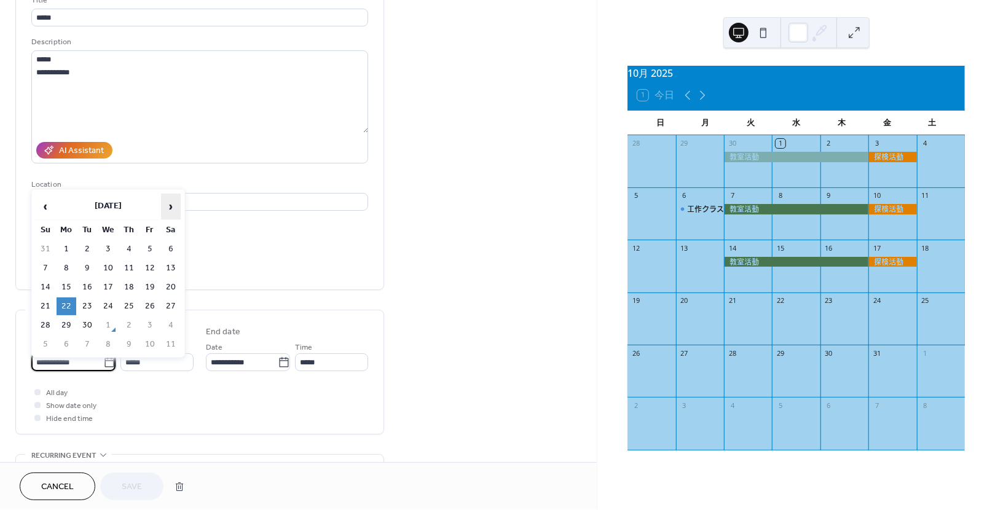
click at [173, 209] on span "›" at bounding box center [171, 206] width 18 height 25
click at [66, 306] on td "20" at bounding box center [67, 307] width 20 height 18
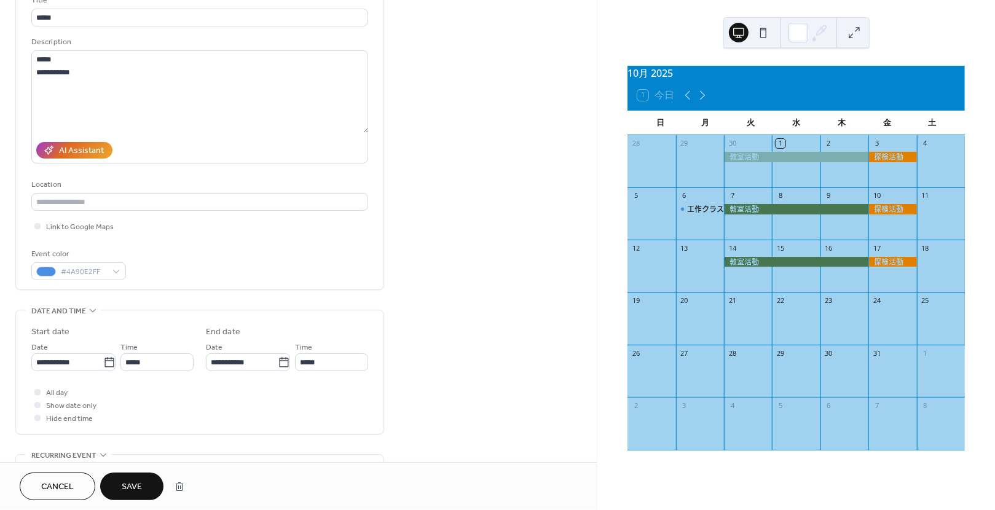
type input "**********"
click at [139, 483] on span "Save" at bounding box center [132, 487] width 20 height 13
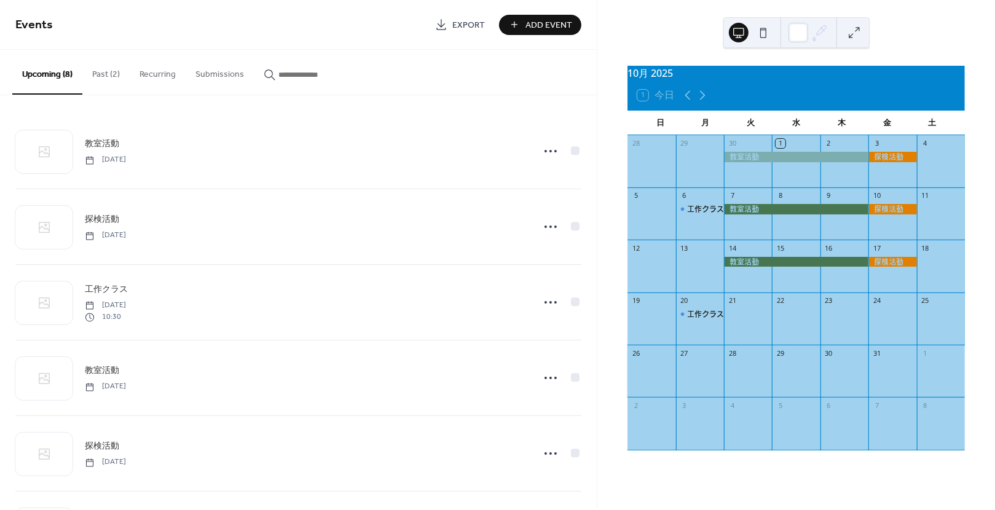
click at [106, 79] on button "Past (2)" at bounding box center [105, 72] width 47 height 44
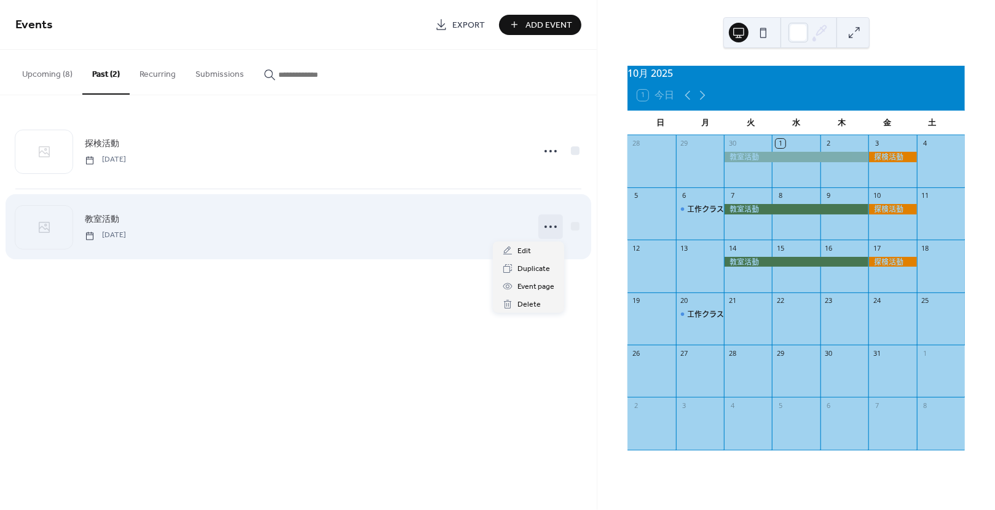
click at [547, 223] on icon at bounding box center [551, 227] width 20 height 20
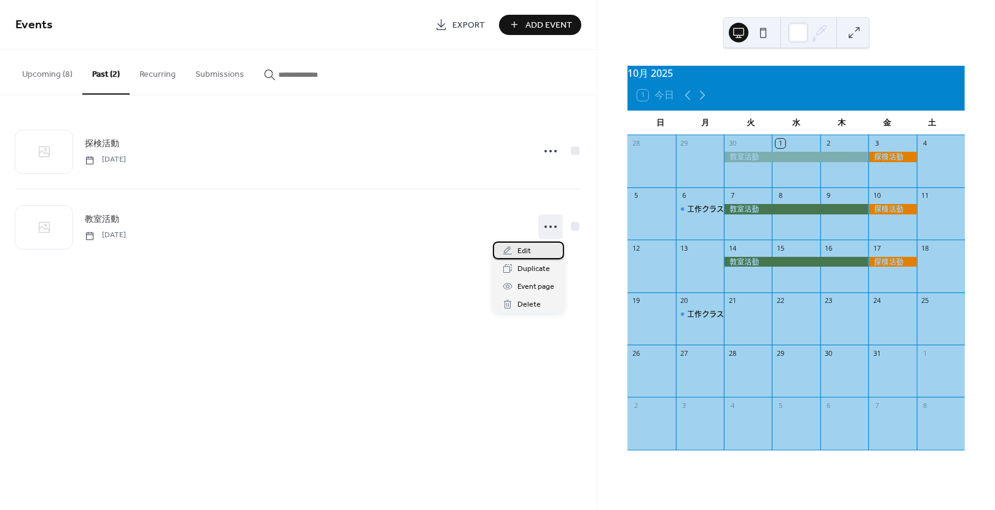
click at [536, 258] on div "Edit" at bounding box center [528, 251] width 71 height 18
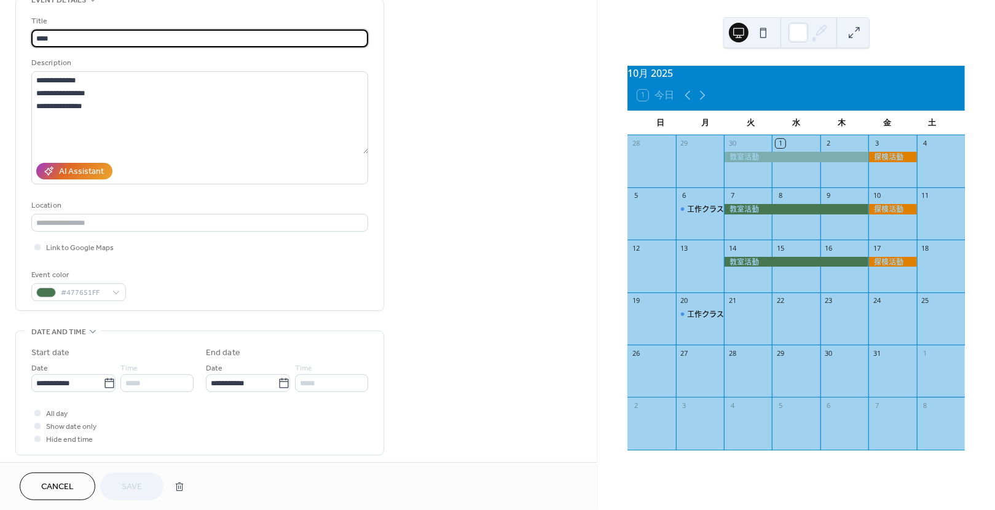
scroll to position [71, 0]
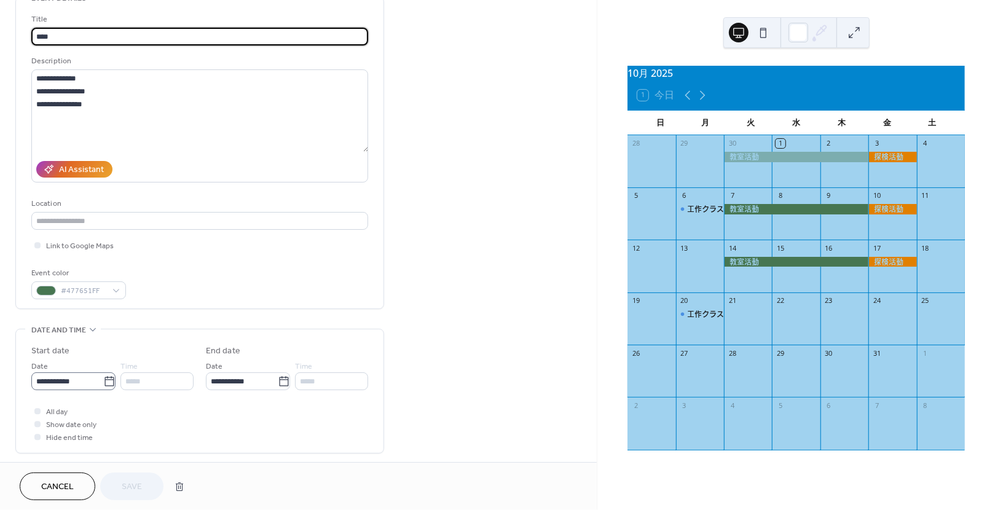
click at [106, 387] on icon at bounding box center [109, 382] width 12 height 12
click at [103, 387] on input "**********" at bounding box center [67, 382] width 72 height 18
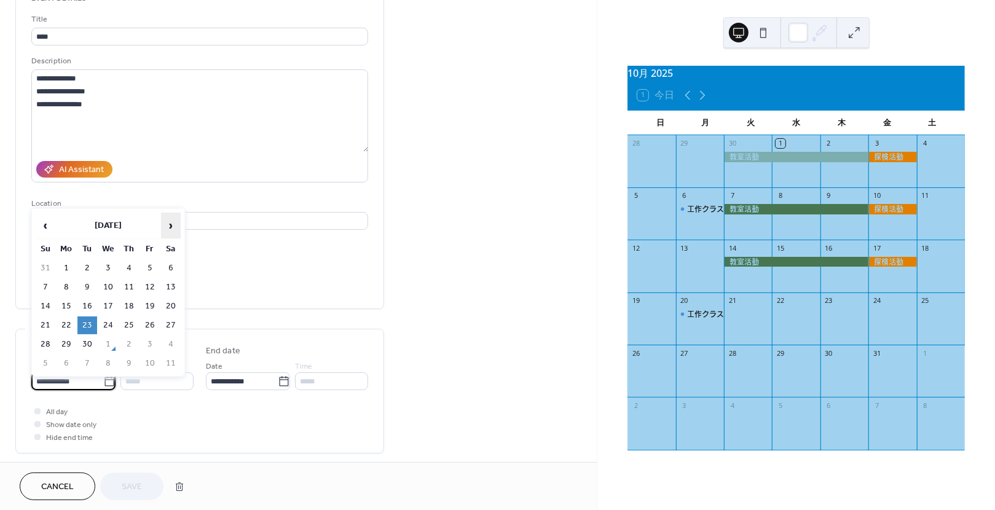
click at [174, 227] on span "›" at bounding box center [171, 225] width 18 height 25
click at [89, 322] on td "21" at bounding box center [87, 326] width 20 height 18
type input "**********"
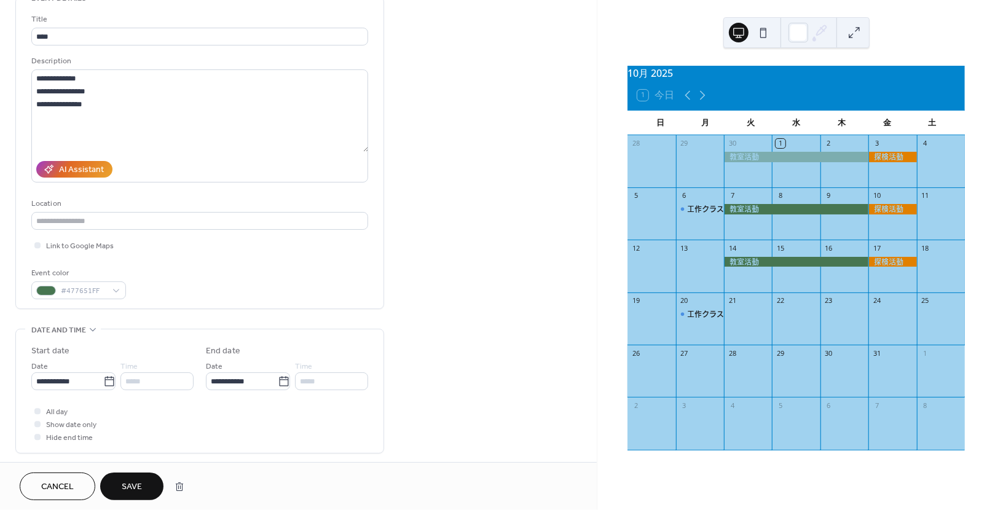
click at [132, 481] on span "Save" at bounding box center [132, 487] width 20 height 13
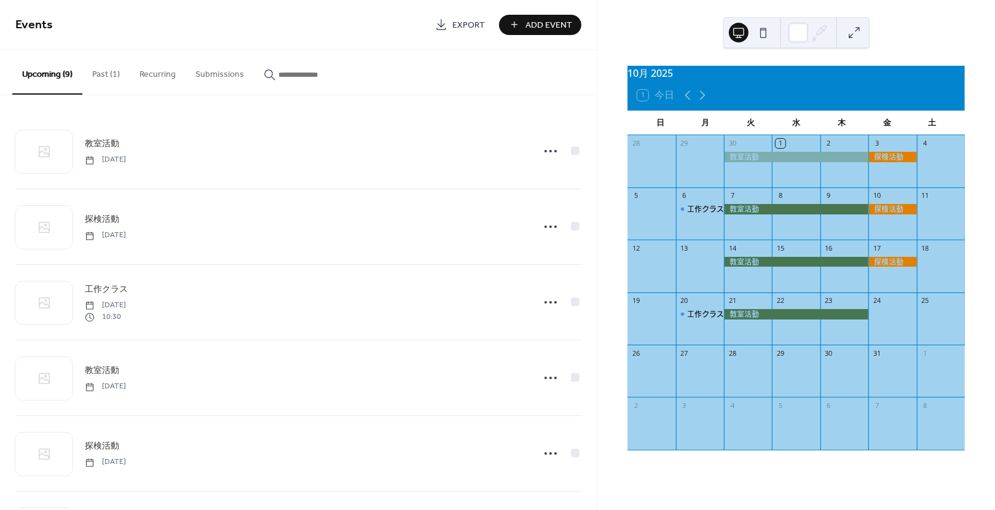
click at [108, 71] on button "Past (1)" at bounding box center [105, 72] width 47 height 44
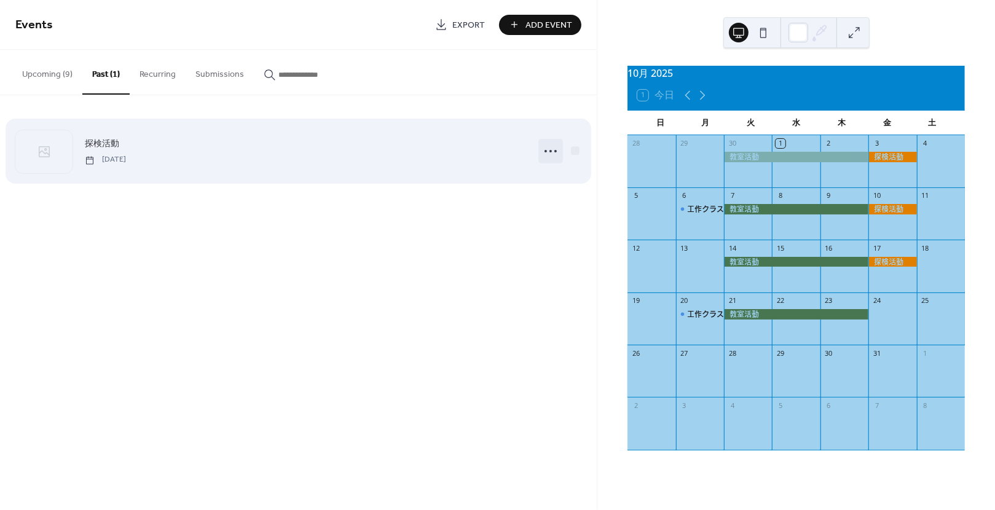
click at [547, 151] on circle at bounding box center [546, 151] width 2 height 2
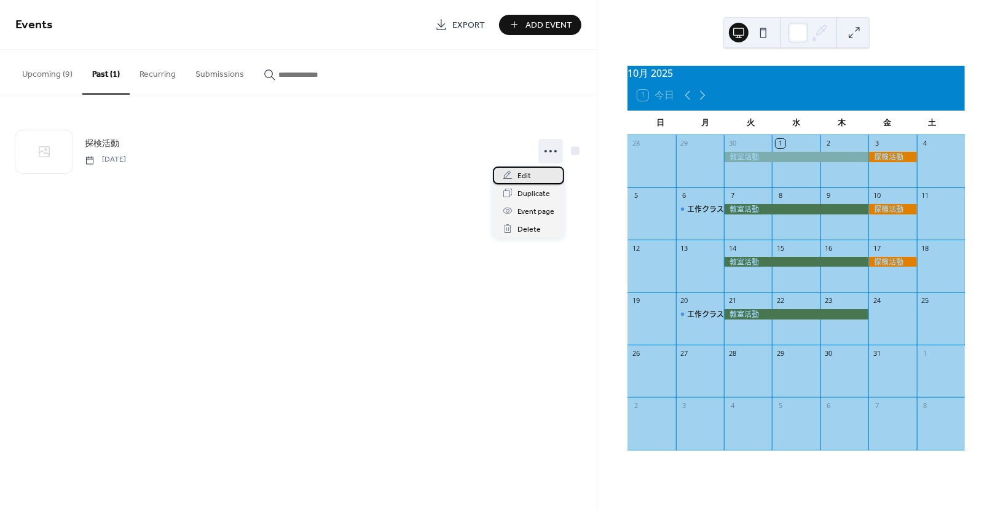
click at [533, 172] on div "Edit" at bounding box center [528, 176] width 71 height 18
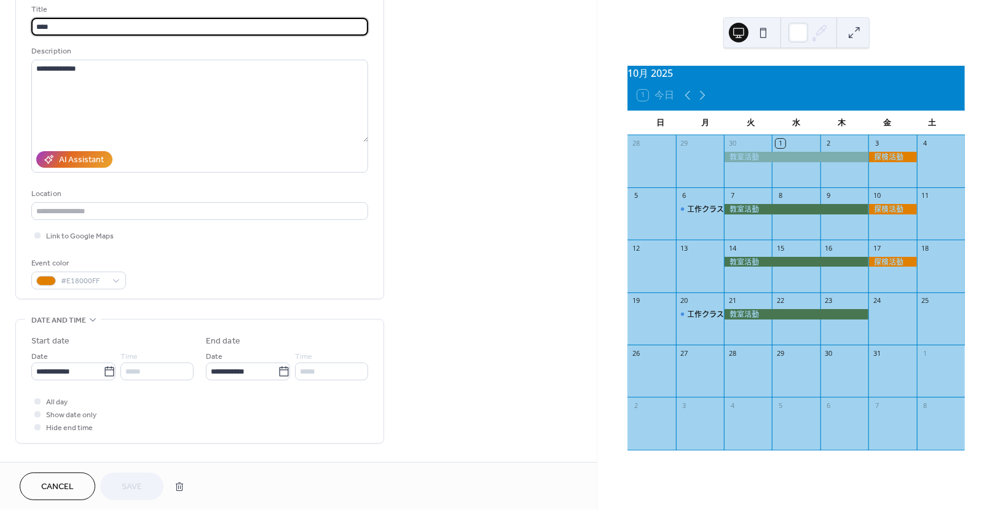
scroll to position [129, 0]
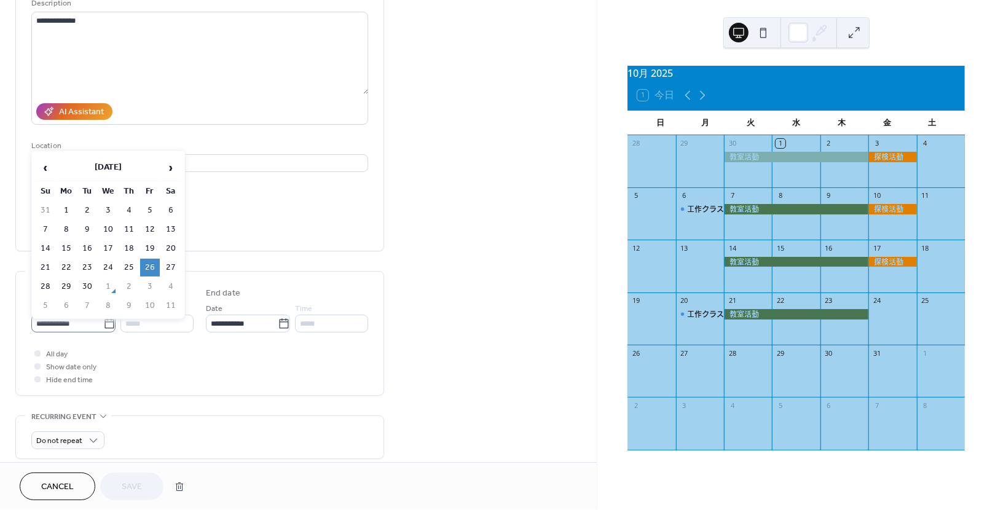
click at [103, 329] on icon at bounding box center [109, 324] width 12 height 12
click at [101, 329] on input "**********" at bounding box center [67, 324] width 72 height 18
click at [171, 167] on span "›" at bounding box center [171, 168] width 18 height 25
click at [152, 265] on td "24" at bounding box center [150, 268] width 20 height 18
type input "**********"
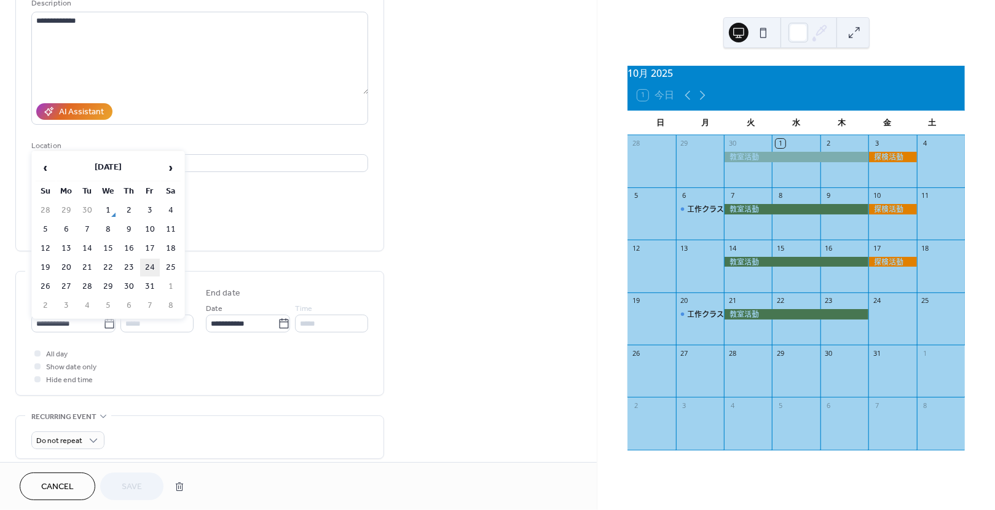
type input "**********"
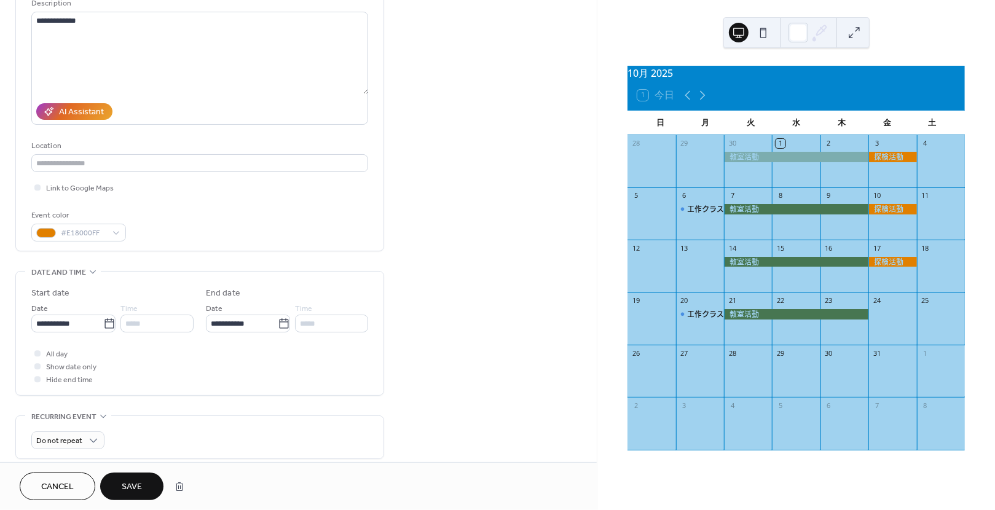
click at [138, 483] on span "Save" at bounding box center [132, 487] width 20 height 13
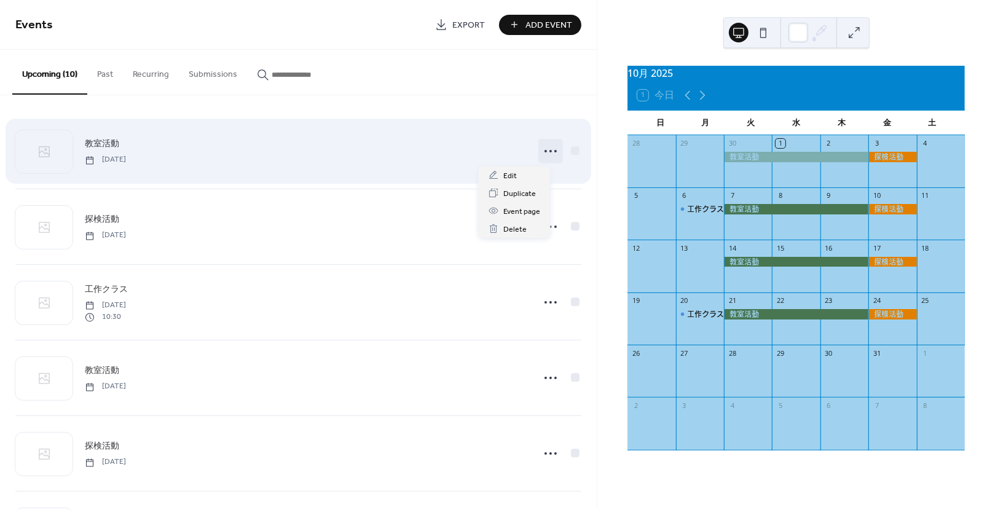
click at [541, 152] on icon at bounding box center [551, 151] width 20 height 20
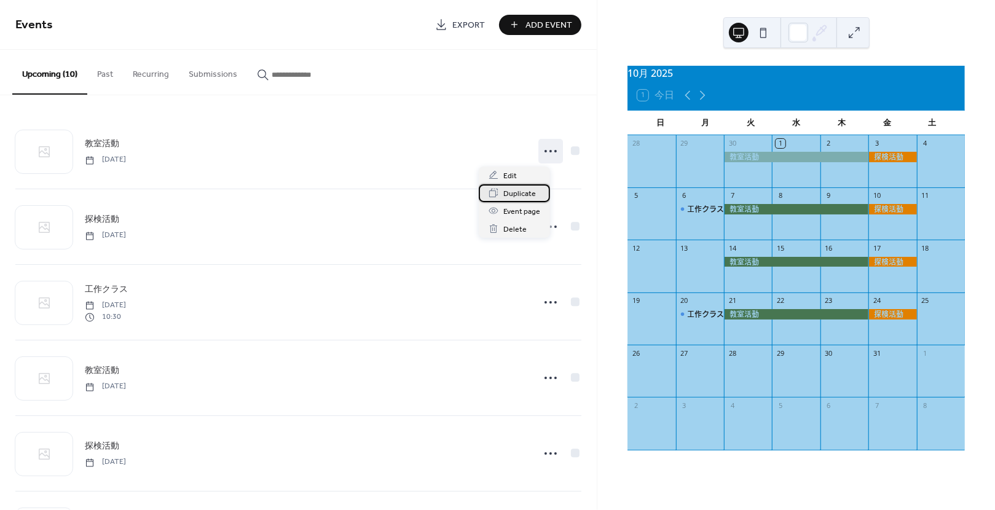
click at [525, 195] on span "Duplicate" at bounding box center [519, 193] width 33 height 13
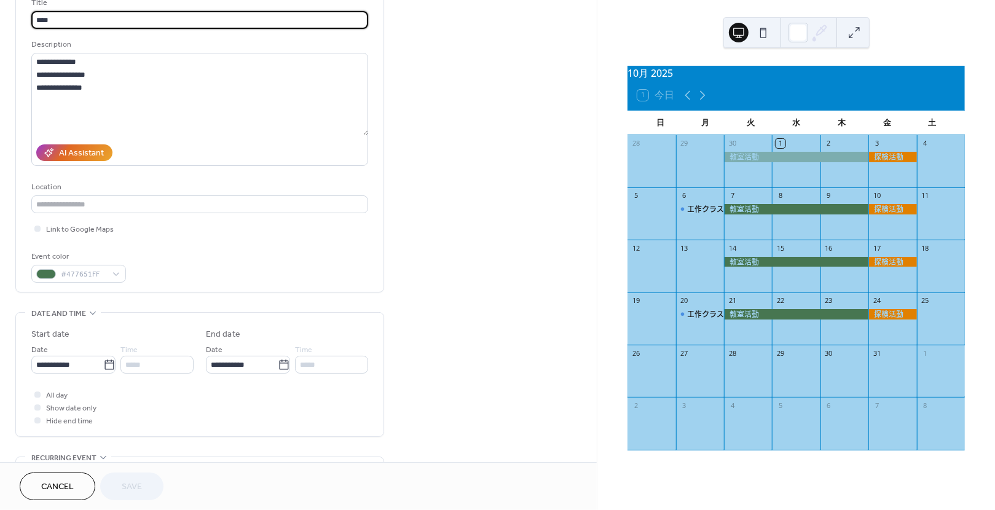
scroll to position [90, 0]
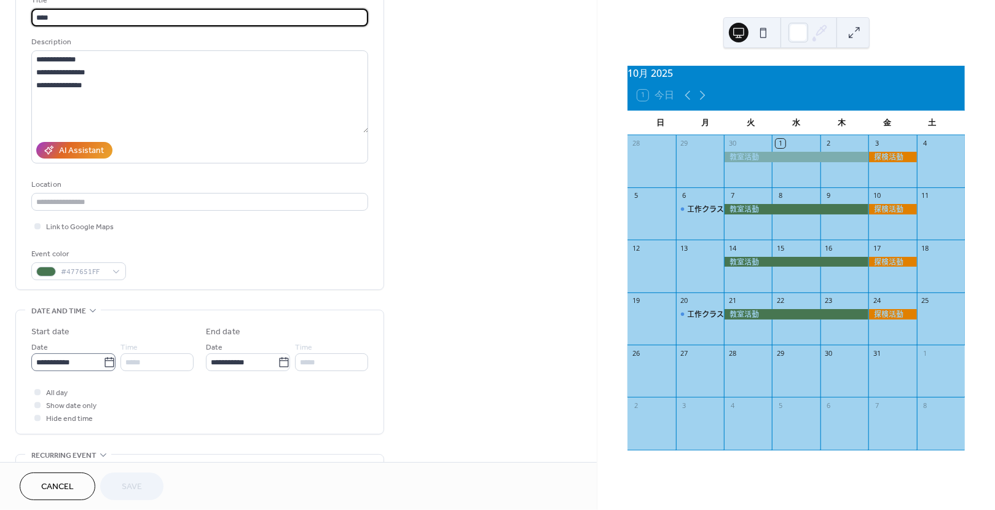
click at [105, 368] on icon at bounding box center [109, 363] width 12 height 12
click at [103, 368] on input "**********" at bounding box center [67, 362] width 72 height 18
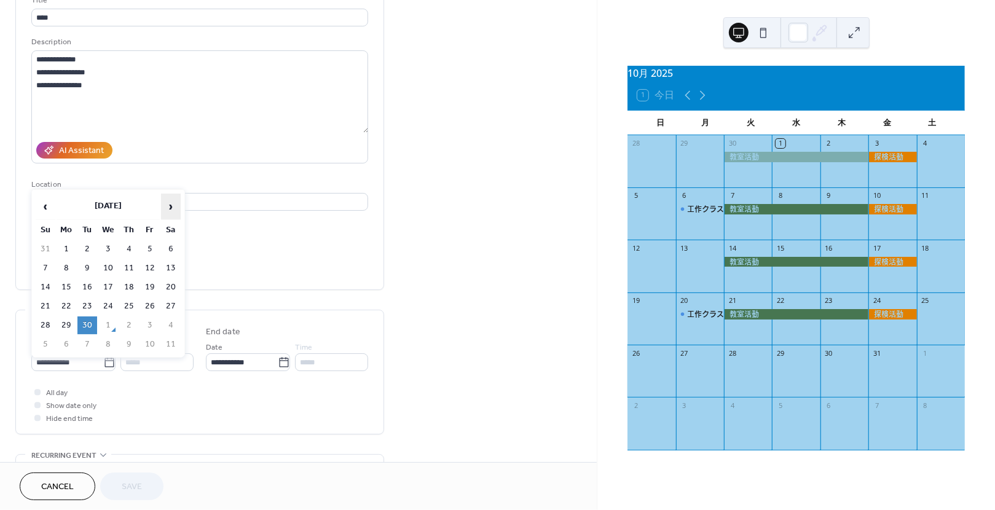
click at [174, 210] on span "›" at bounding box center [171, 206] width 18 height 25
click at [84, 323] on td "28" at bounding box center [87, 326] width 20 height 18
type input "**********"
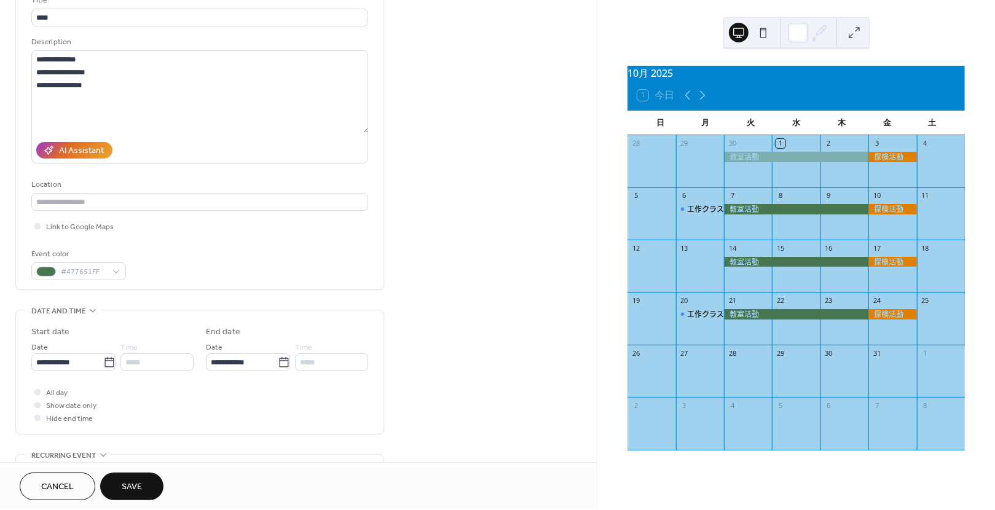
click at [137, 488] on span "Save" at bounding box center [132, 487] width 20 height 13
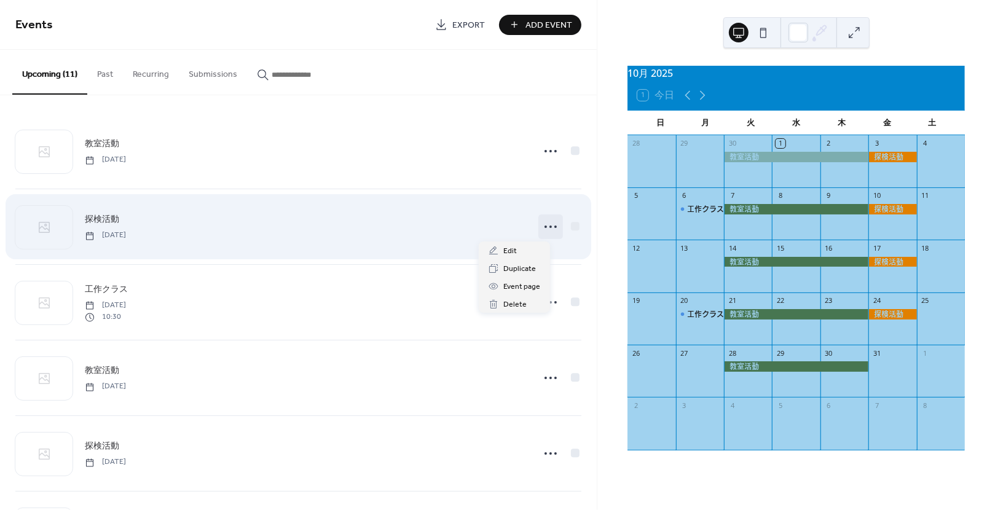
click at [541, 231] on icon at bounding box center [551, 227] width 20 height 20
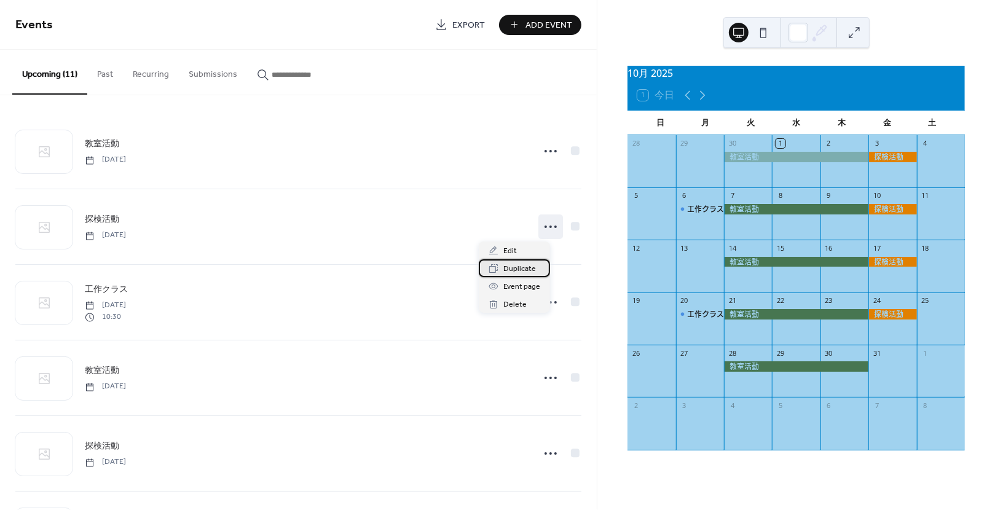
click at [527, 270] on span "Duplicate" at bounding box center [519, 269] width 33 height 13
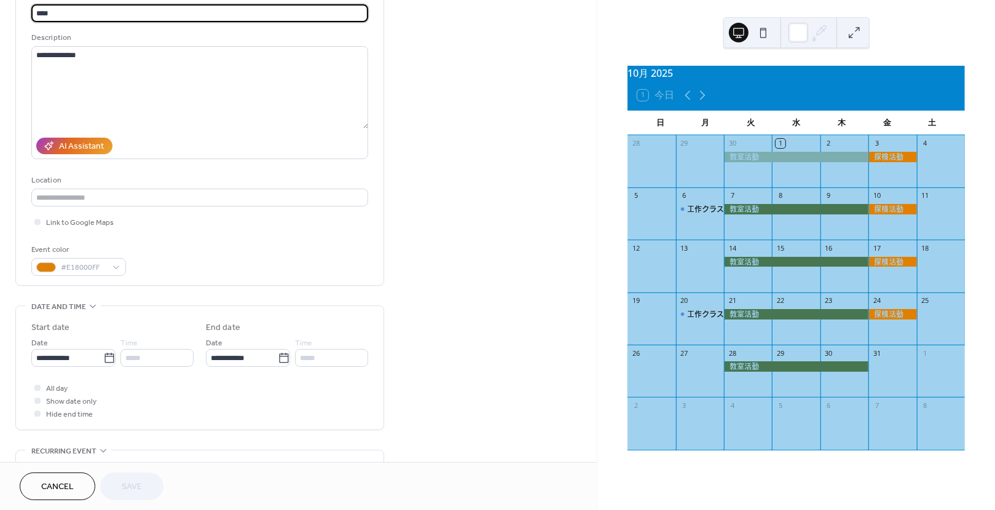
scroll to position [97, 0]
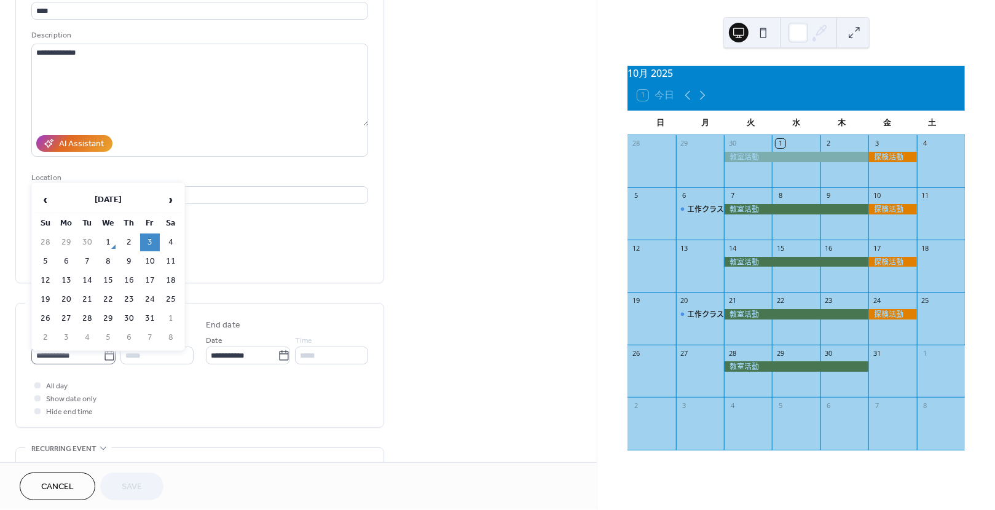
click at [103, 359] on icon at bounding box center [109, 356] width 12 height 12
click at [99, 359] on input "**********" at bounding box center [67, 356] width 72 height 18
click at [173, 198] on span "›" at bounding box center [171, 199] width 18 height 25
click at [50, 200] on span "‹" at bounding box center [45, 199] width 18 height 25
click at [148, 316] on td "31" at bounding box center [150, 319] width 20 height 18
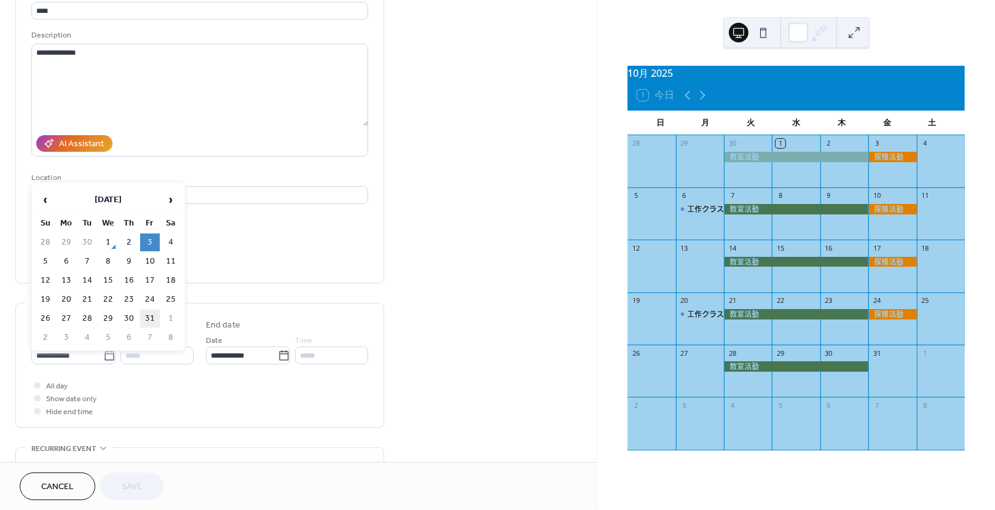
type input "**********"
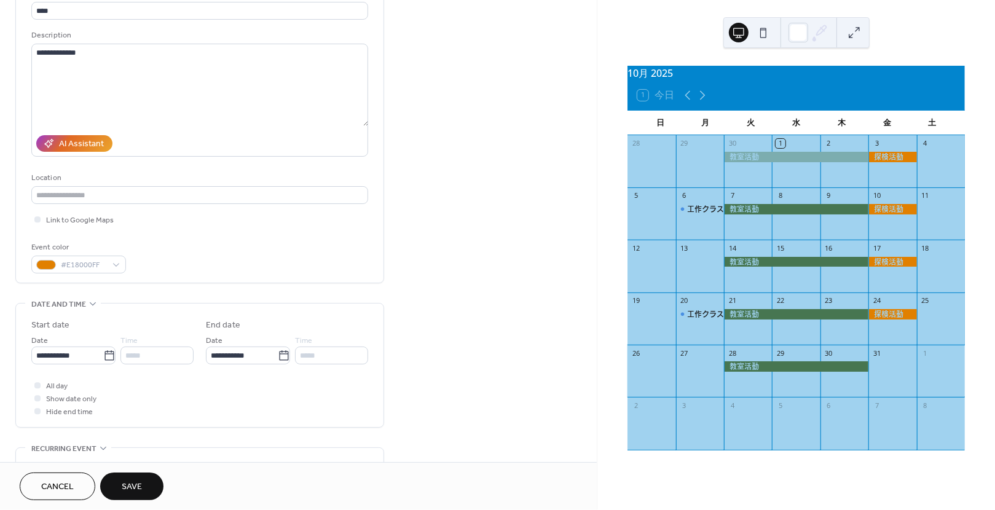
click at [132, 487] on span "Save" at bounding box center [132, 487] width 20 height 13
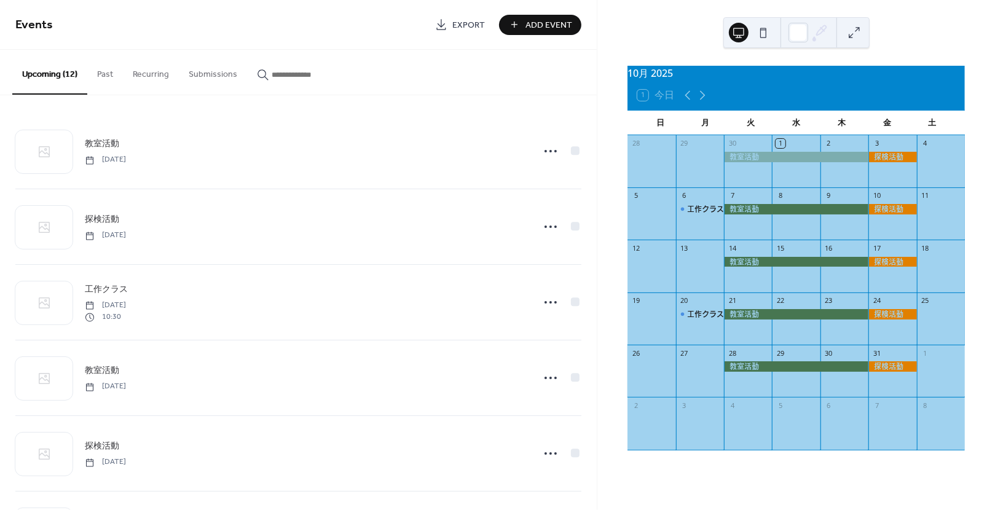
click at [950, 32] on div "10月 2025 1 今日 日 月 火 水 木 金 土 28 29 30 1 2 3 4 5 6 工作クラス 7 8 9 10 11 12 13 14 15 …" at bounding box center [796, 255] width 398 height 510
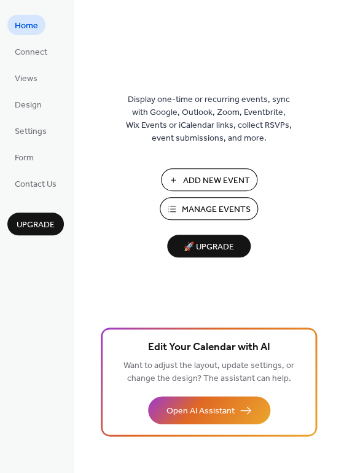
click at [218, 204] on span "Manage Events" at bounding box center [216, 209] width 69 height 13
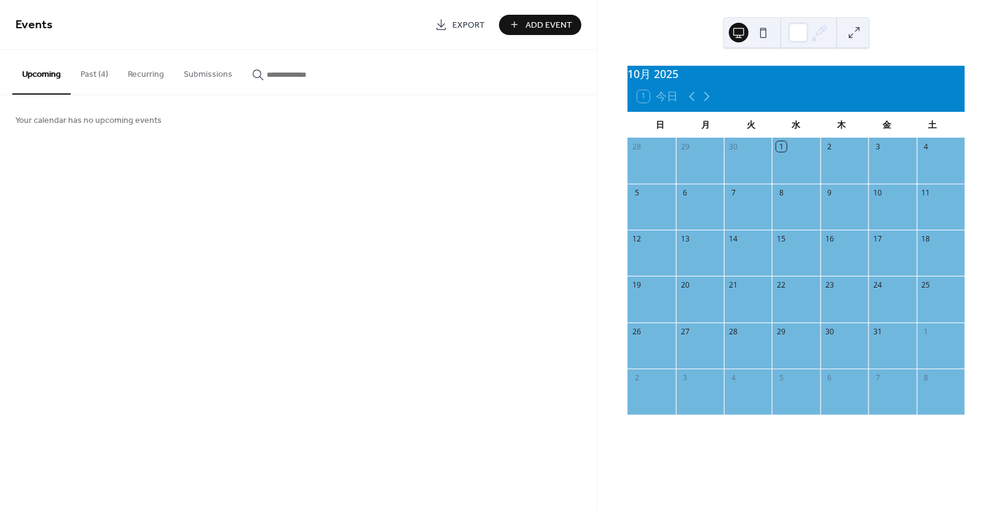
click at [89, 76] on button "Past (4)" at bounding box center [94, 72] width 47 height 44
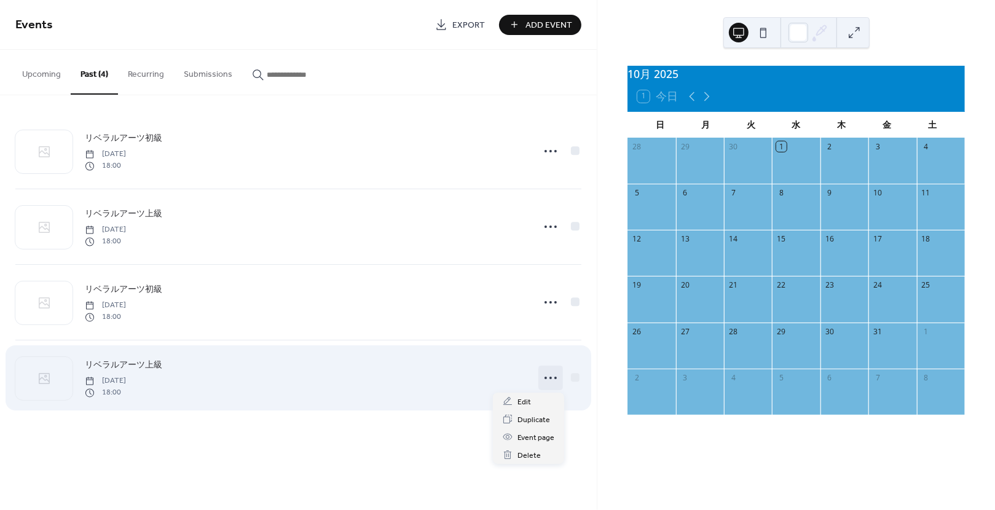
click at [550, 376] on icon at bounding box center [551, 378] width 20 height 20
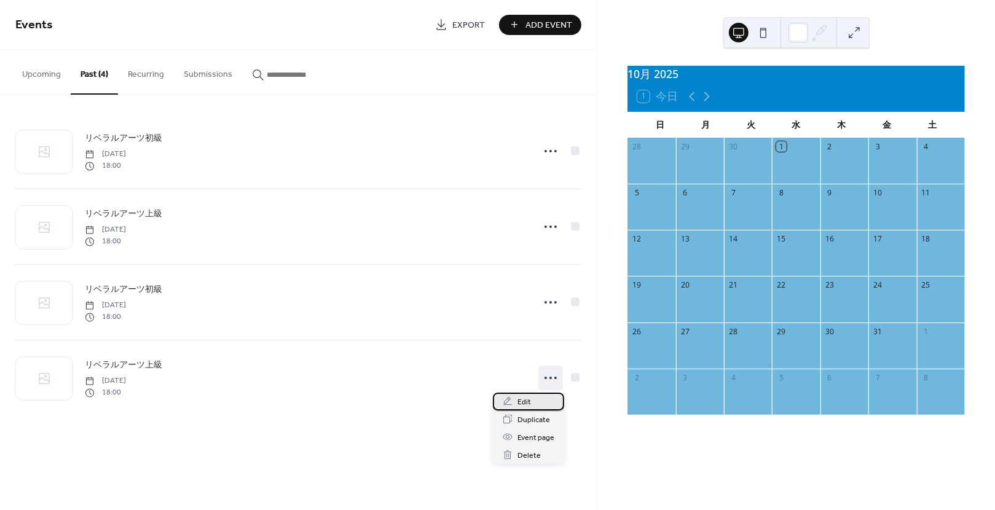
click at [530, 401] on div "Edit" at bounding box center [528, 402] width 71 height 18
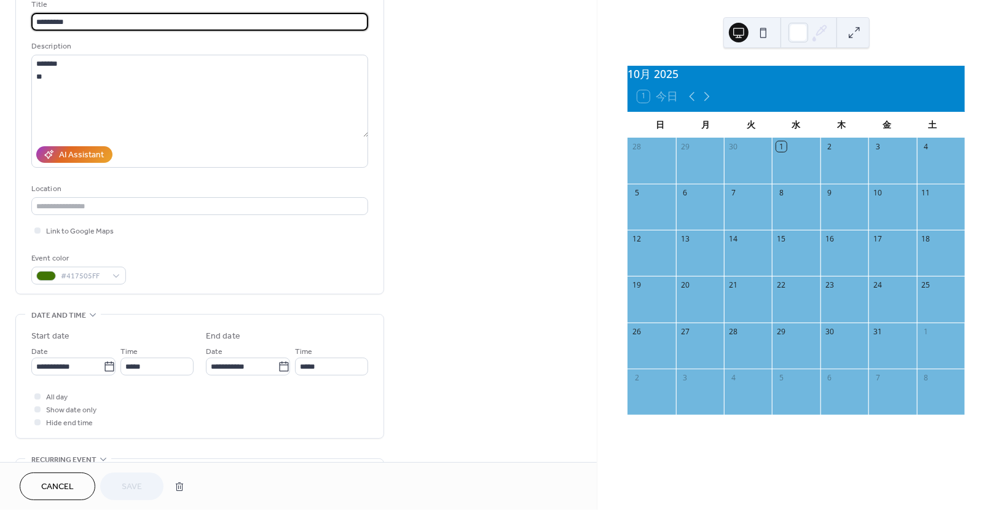
scroll to position [90, 0]
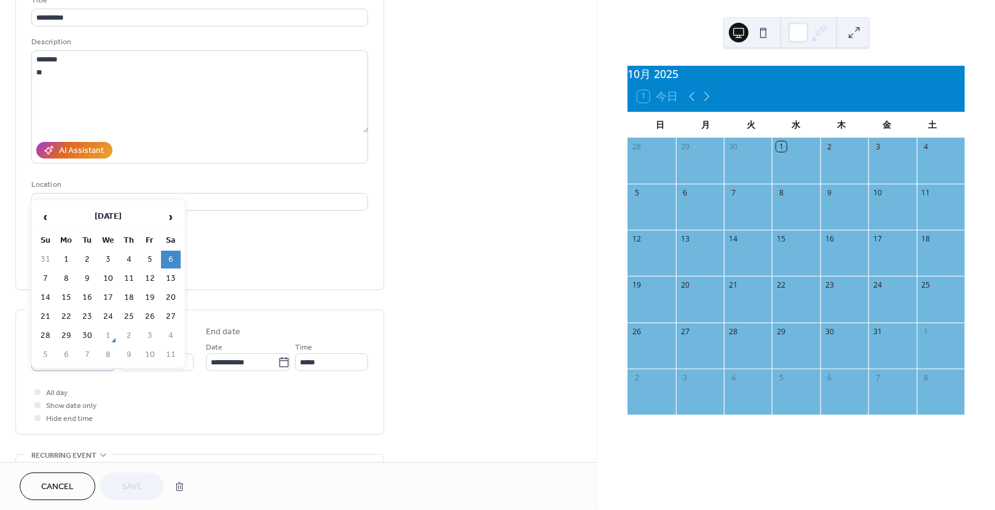
click at [104, 368] on body "**********" at bounding box center [497, 255] width 995 height 510
click at [175, 216] on span "›" at bounding box center [171, 217] width 18 height 25
click at [175, 263] on td "4" at bounding box center [171, 260] width 20 height 18
type input "**********"
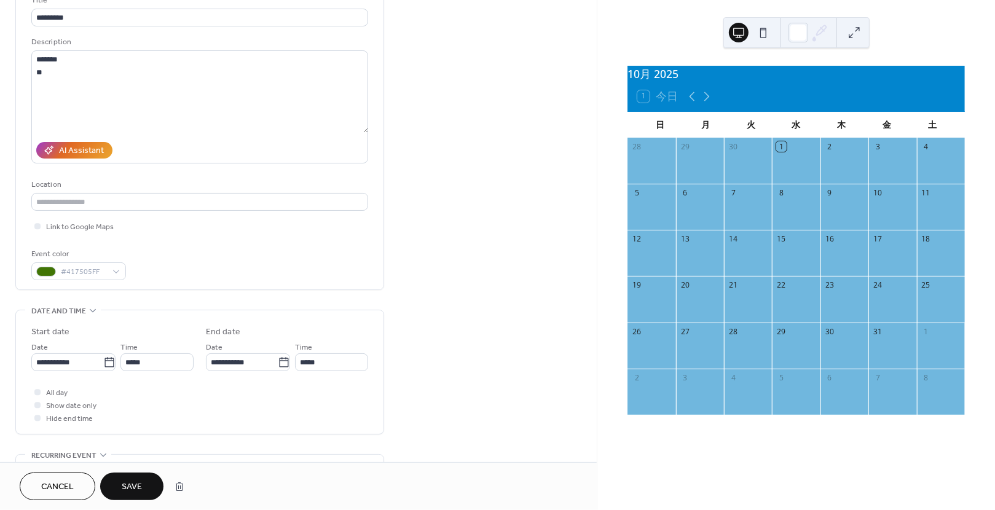
click at [141, 484] on span "Save" at bounding box center [132, 487] width 20 height 13
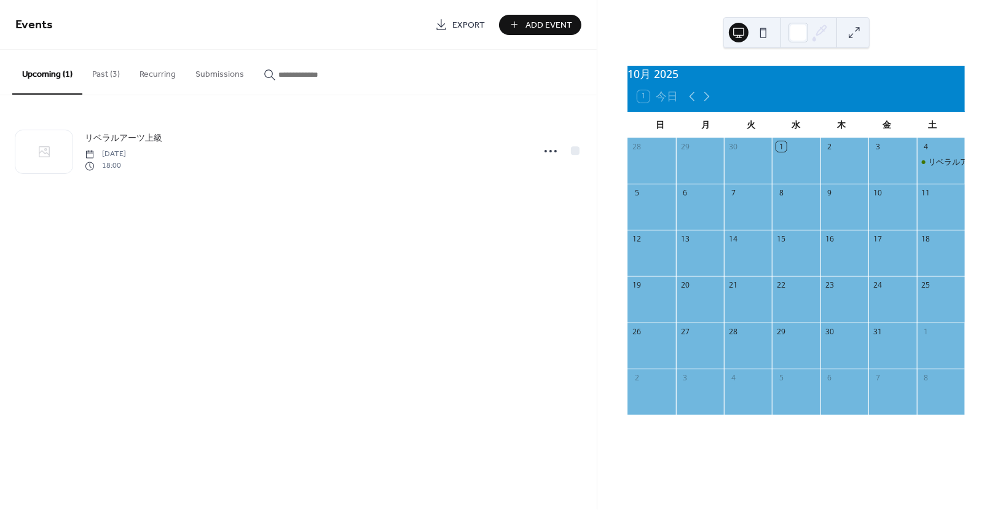
click at [103, 71] on button "Past (3)" at bounding box center [105, 72] width 47 height 44
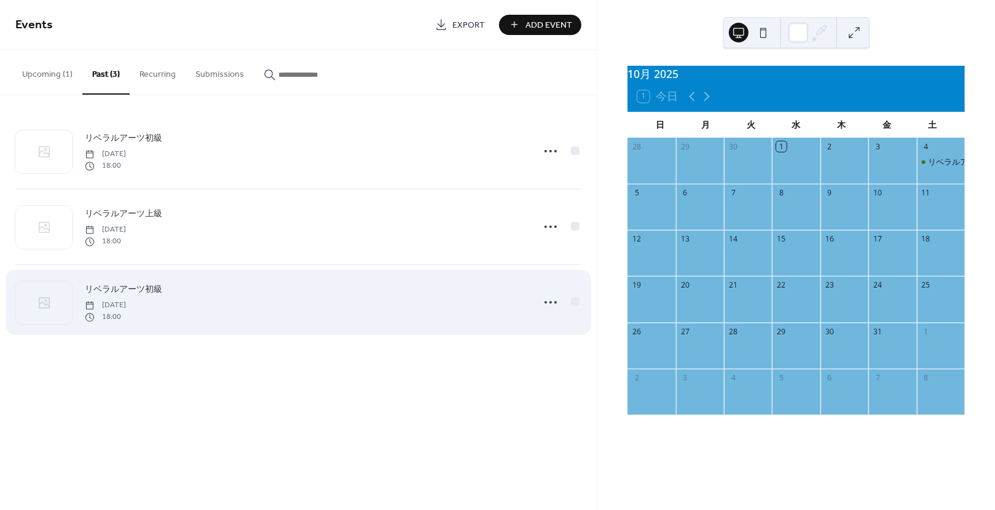
click at [536, 307] on div "リベラルアーツ初級 Saturday, September 13, 2025 18:00" at bounding box center [298, 302] width 566 height 75
click at [551, 304] on circle at bounding box center [551, 302] width 2 height 2
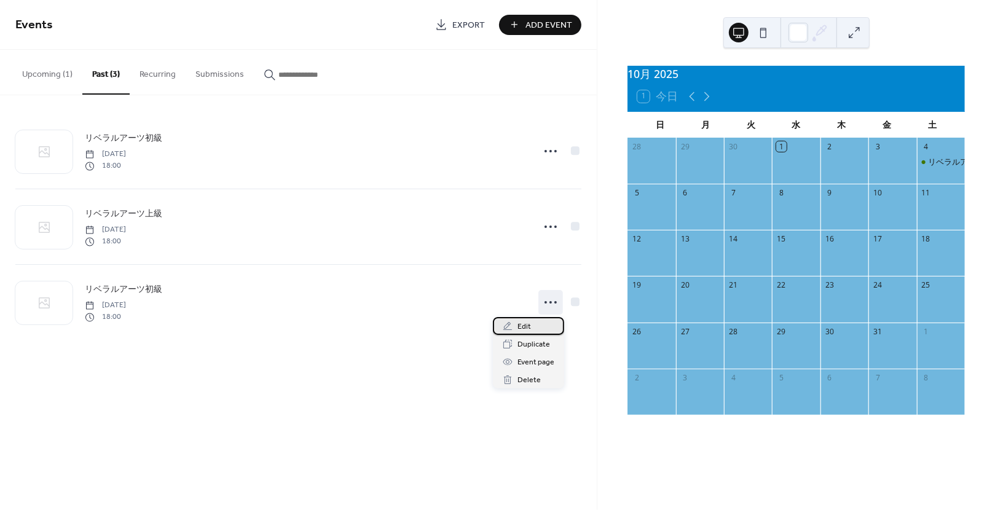
click at [536, 324] on div "Edit" at bounding box center [528, 326] width 71 height 18
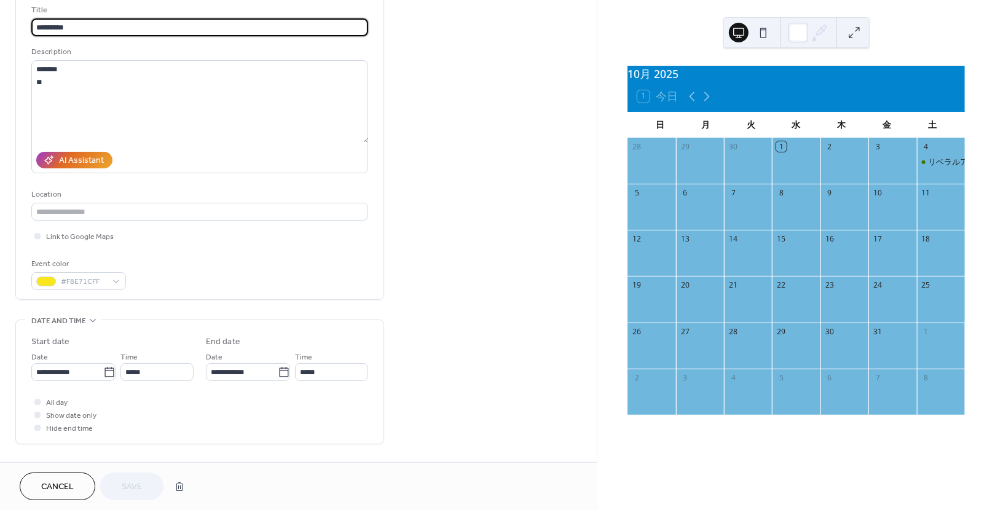
scroll to position [84, 0]
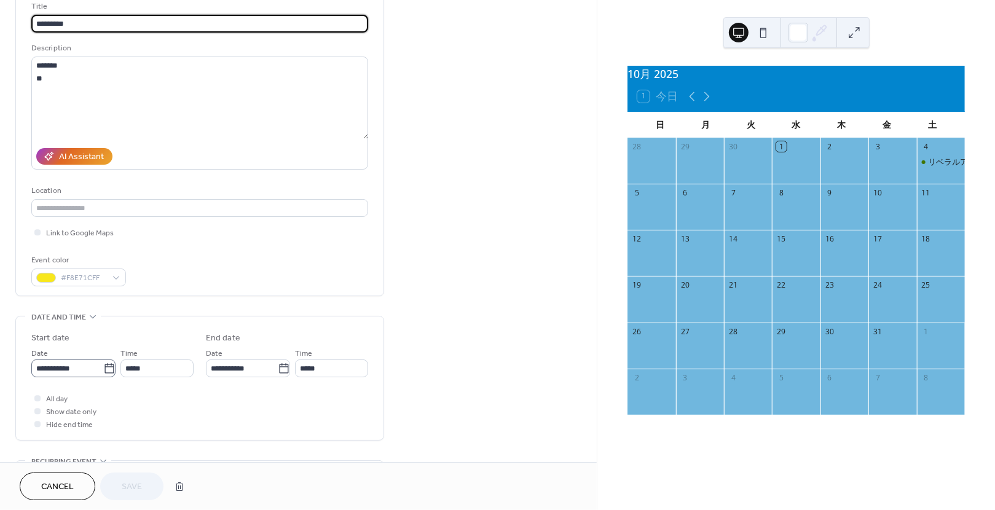
click at [106, 374] on icon at bounding box center [109, 369] width 12 height 12
click at [103, 374] on input "**********" at bounding box center [67, 369] width 72 height 18
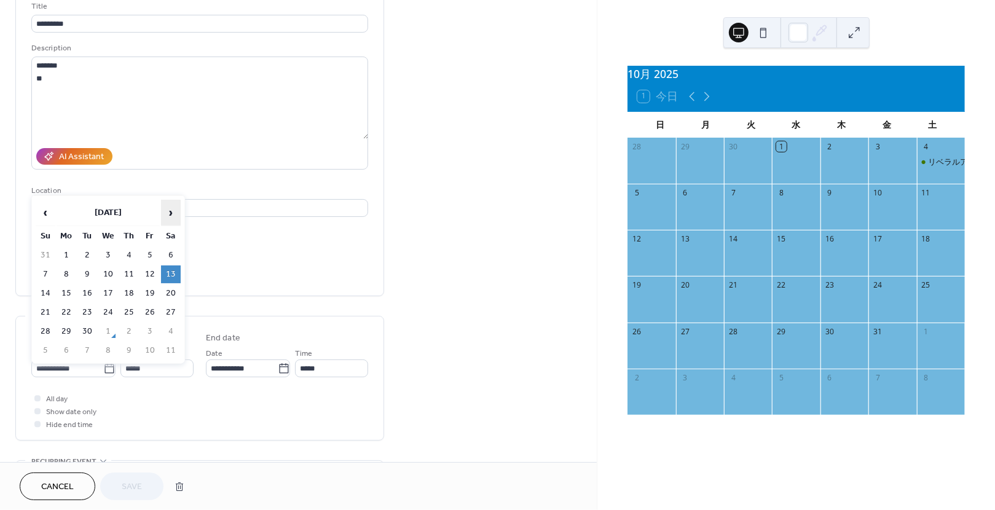
click at [173, 215] on span "›" at bounding box center [171, 212] width 18 height 25
click at [170, 271] on td "11" at bounding box center [171, 275] width 20 height 18
type input "**********"
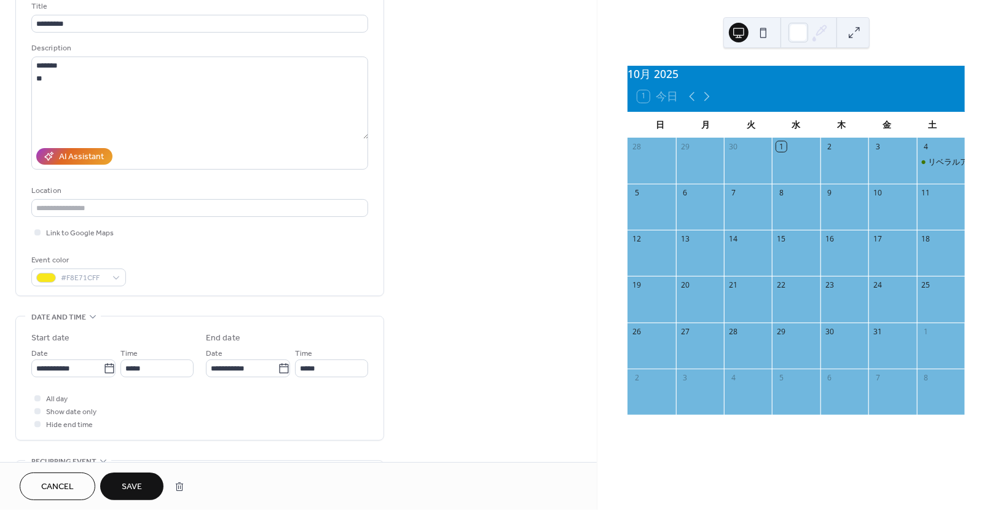
click at [149, 476] on button "Save" at bounding box center [131, 487] width 63 height 28
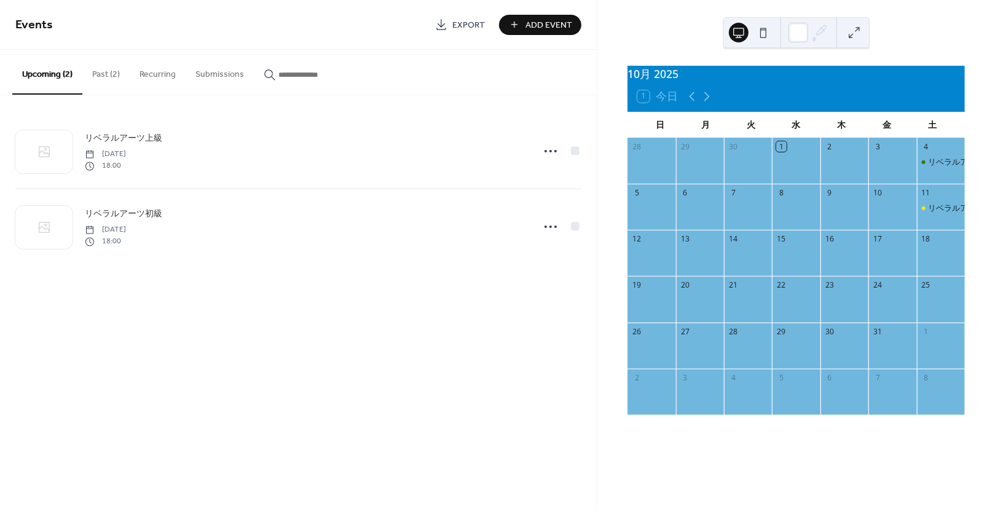
click at [117, 71] on button "Past (2)" at bounding box center [105, 72] width 47 height 44
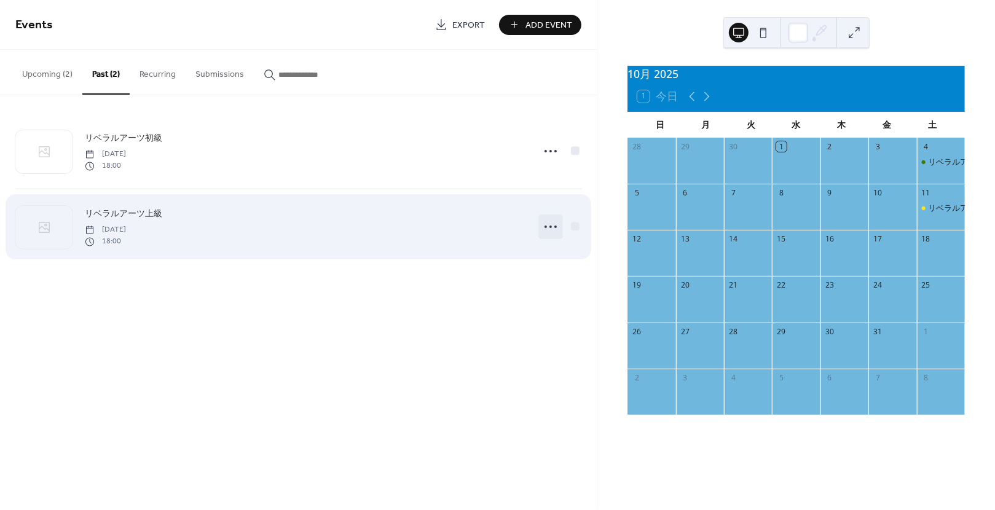
click at [552, 224] on icon at bounding box center [551, 227] width 20 height 20
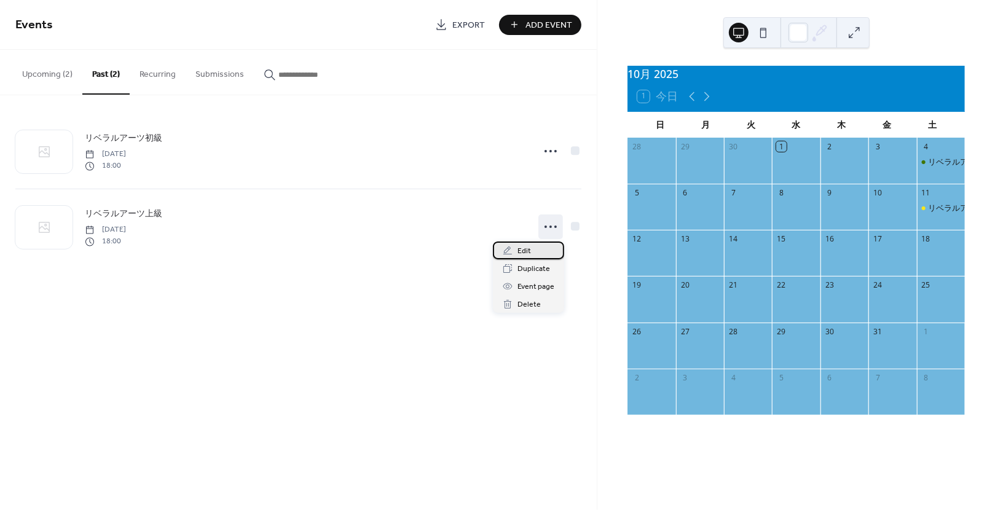
click at [538, 252] on div "Edit" at bounding box center [528, 251] width 71 height 18
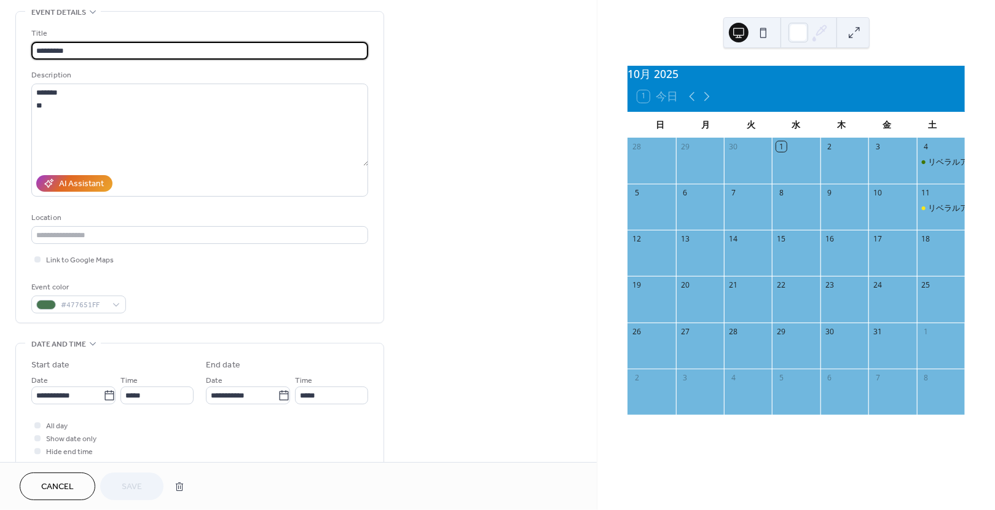
scroll to position [77, 0]
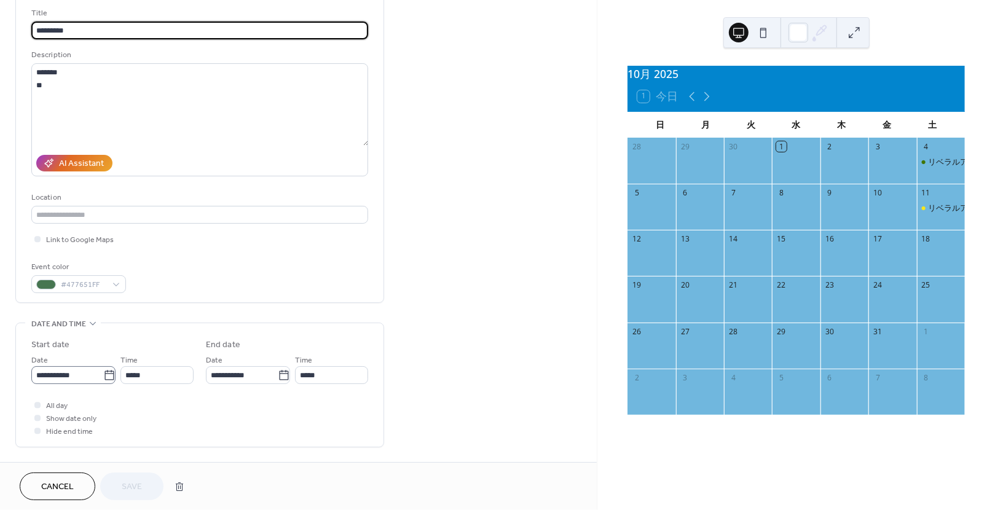
click at [108, 381] on icon at bounding box center [109, 375] width 12 height 12
click at [103, 381] on input "**********" at bounding box center [67, 375] width 72 height 18
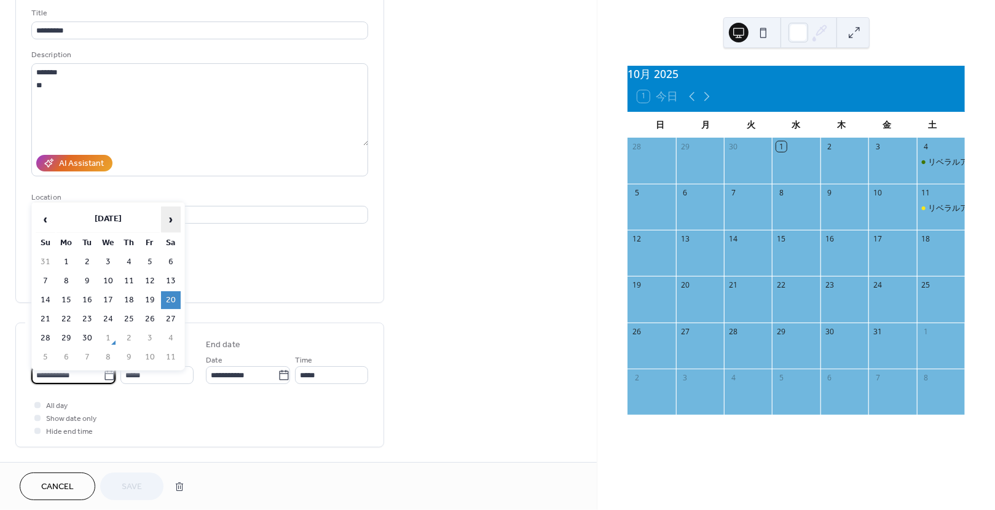
click at [174, 218] on span "›" at bounding box center [171, 219] width 18 height 25
click at [171, 304] on td "18" at bounding box center [171, 300] width 20 height 18
type input "**********"
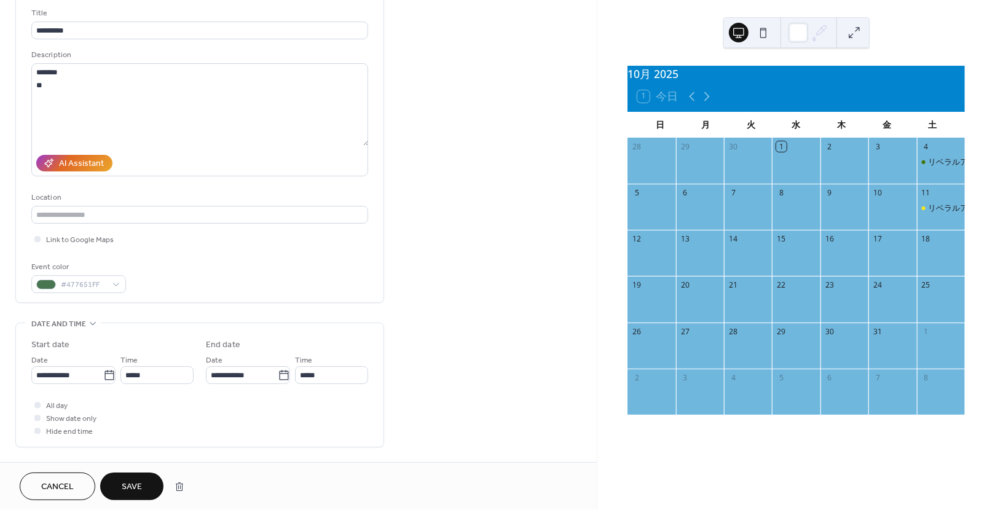
click at [138, 484] on span "Save" at bounding box center [132, 487] width 20 height 13
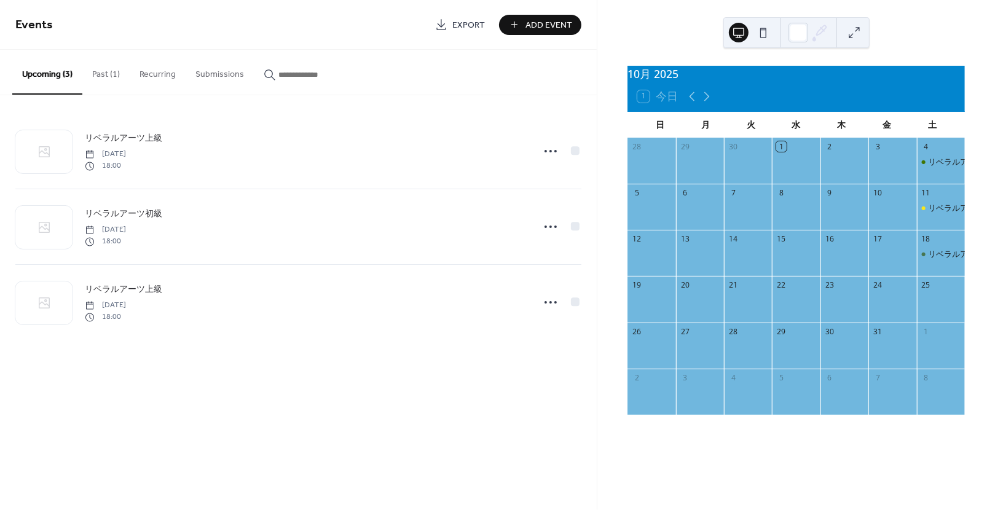
click at [104, 75] on button "Past (1)" at bounding box center [105, 72] width 47 height 44
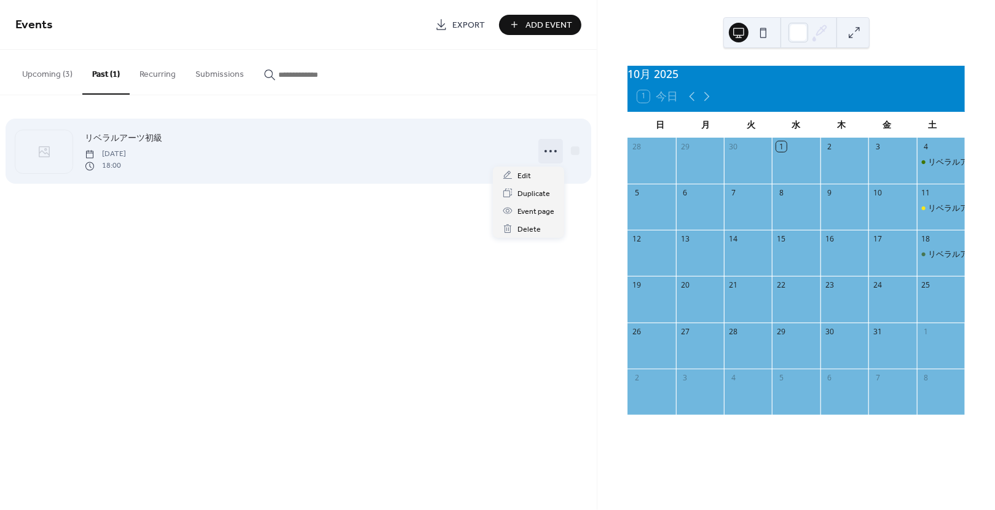
click at [552, 149] on icon at bounding box center [551, 151] width 20 height 20
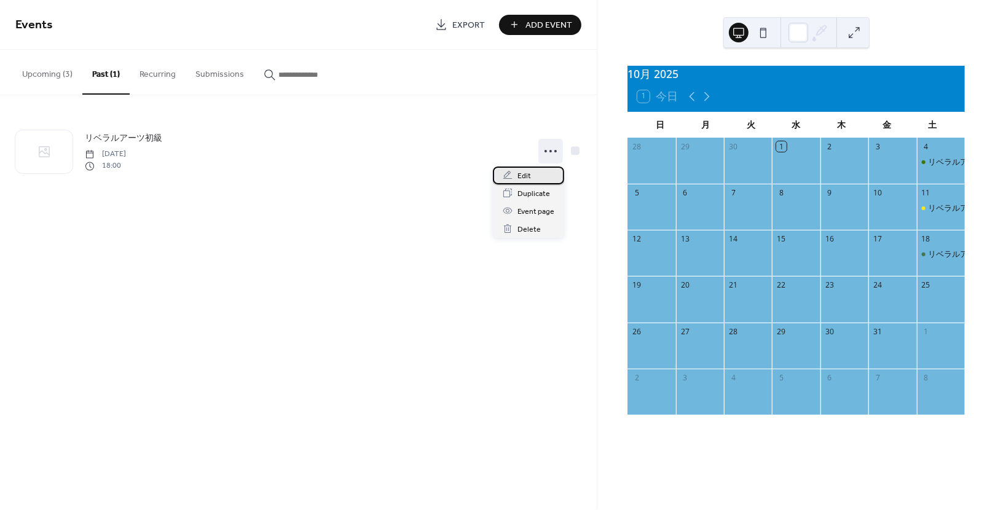
click at [530, 178] on div "Edit" at bounding box center [528, 176] width 71 height 18
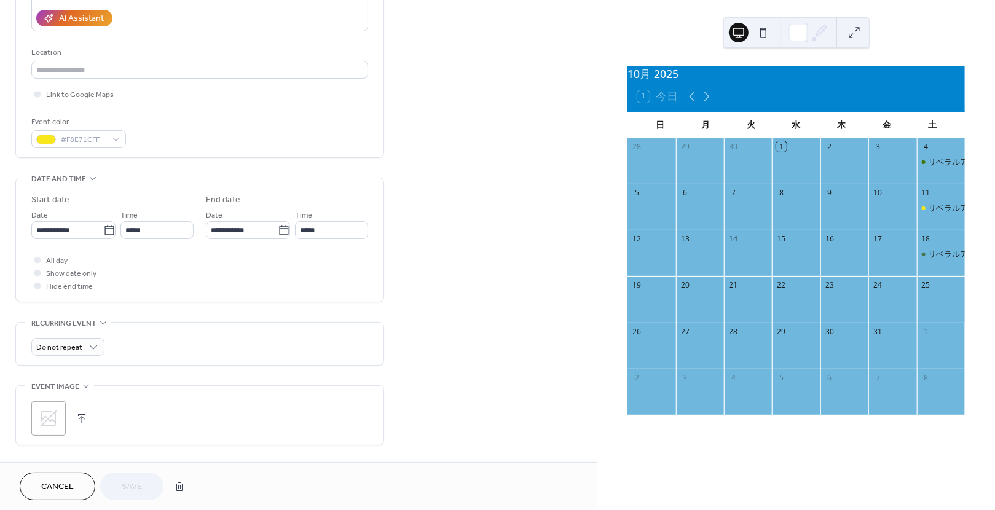
scroll to position [226, 0]
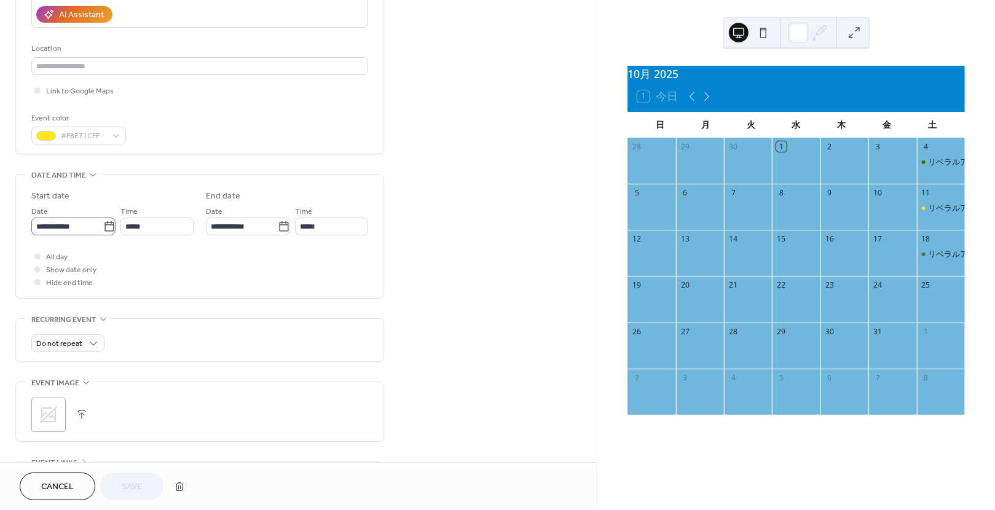
click at [103, 231] on icon at bounding box center [109, 227] width 12 height 12
click at [101, 231] on input "**********" at bounding box center [67, 227] width 72 height 18
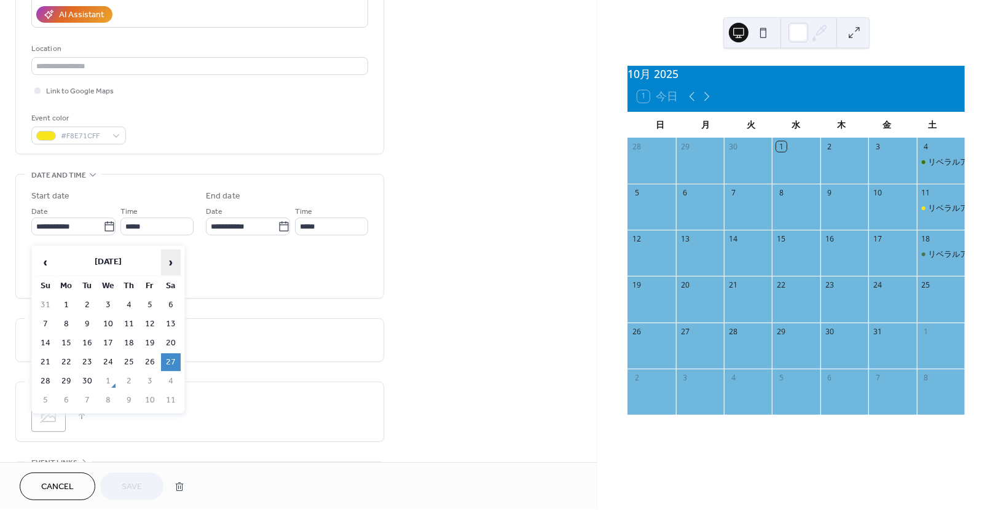
click at [171, 254] on span "›" at bounding box center [171, 262] width 18 height 25
click at [176, 359] on td "25" at bounding box center [171, 362] width 20 height 18
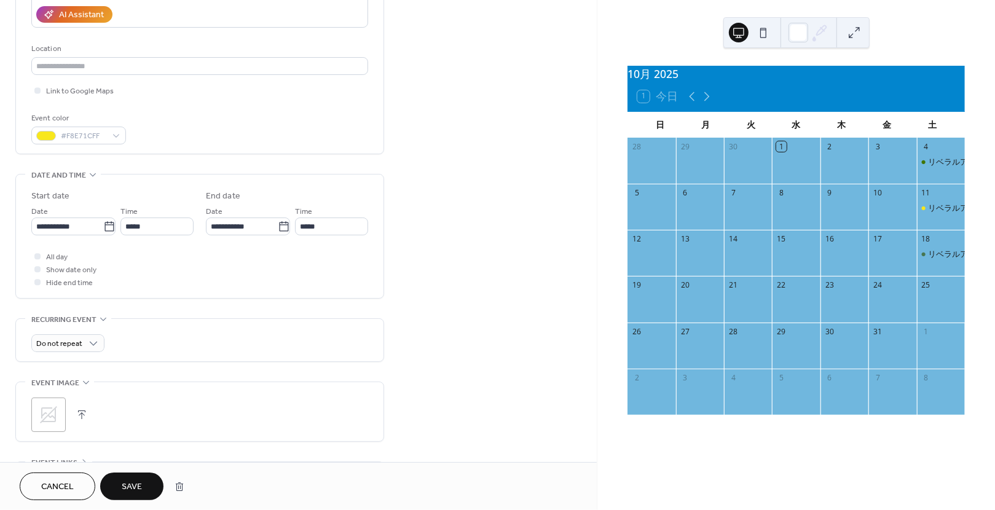
type input "**********"
click at [140, 483] on span "Save" at bounding box center [132, 487] width 20 height 13
